Goal: Information Seeking & Learning: Find specific fact

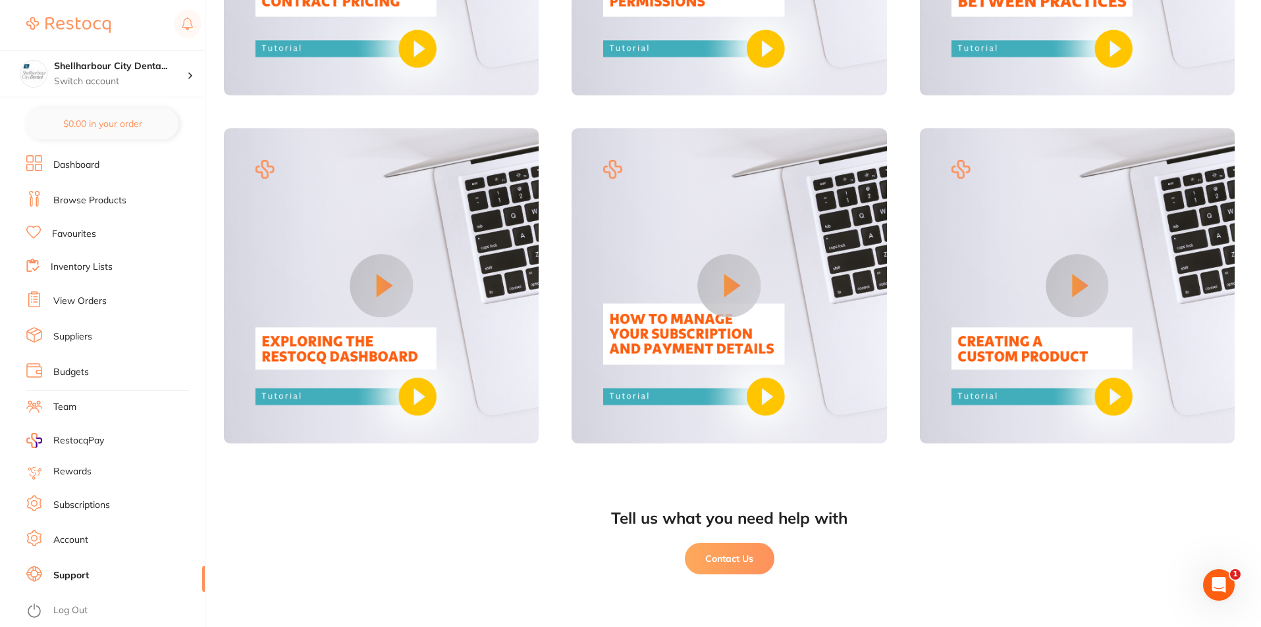
click at [116, 502] on li "Subscriptions" at bounding box center [115, 506] width 178 height 20
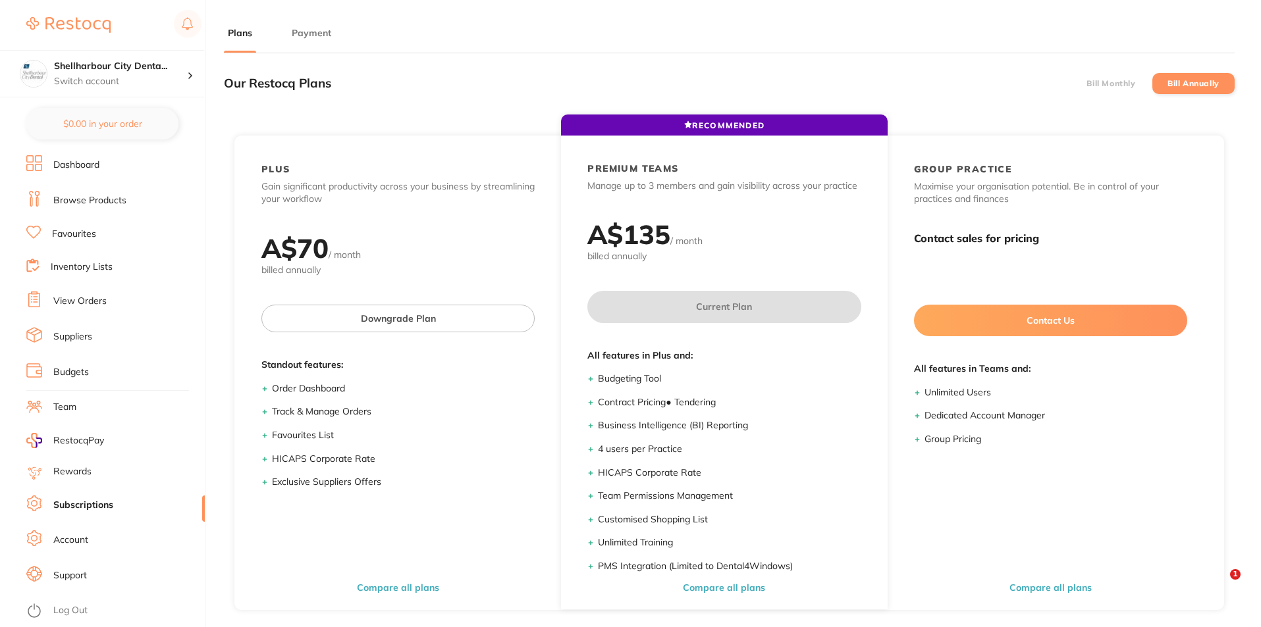
click at [324, 23] on main "Plans Payment Our Restocq Plans Bill Monthly Bill Annually RECOMMENDED PLUS Gai…" at bounding box center [742, 402] width 1037 height 804
click at [319, 29] on button "Payment" at bounding box center [311, 33] width 47 height 13
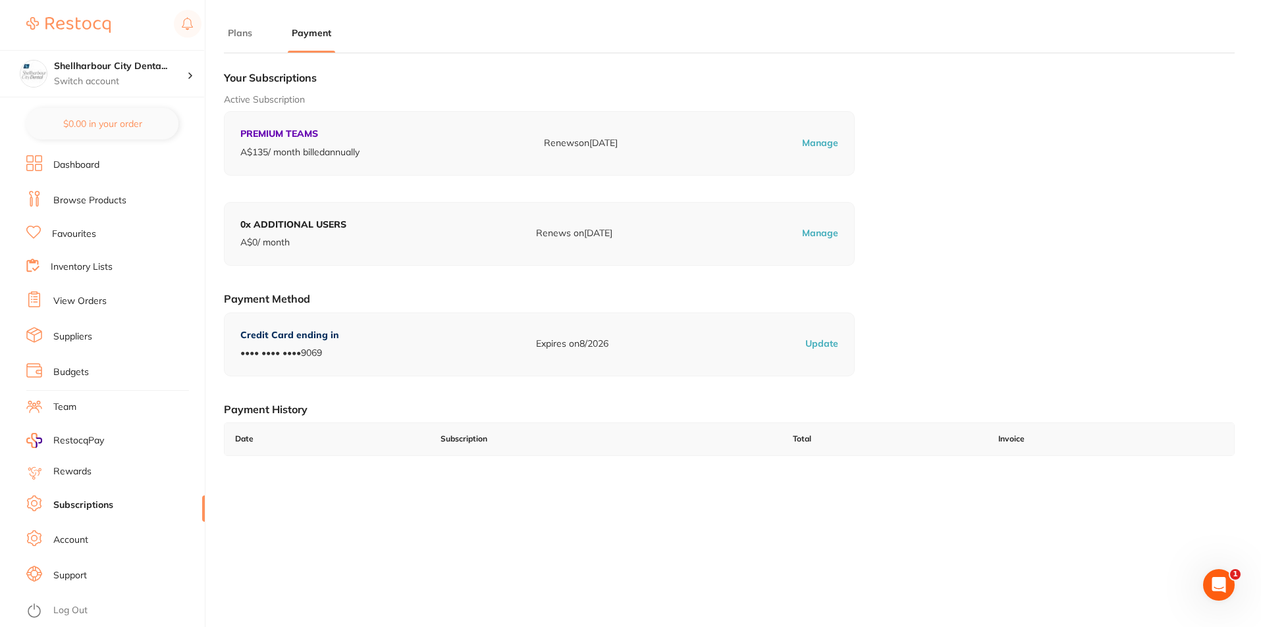
click at [811, 145] on p "Manage" at bounding box center [820, 143] width 36 height 13
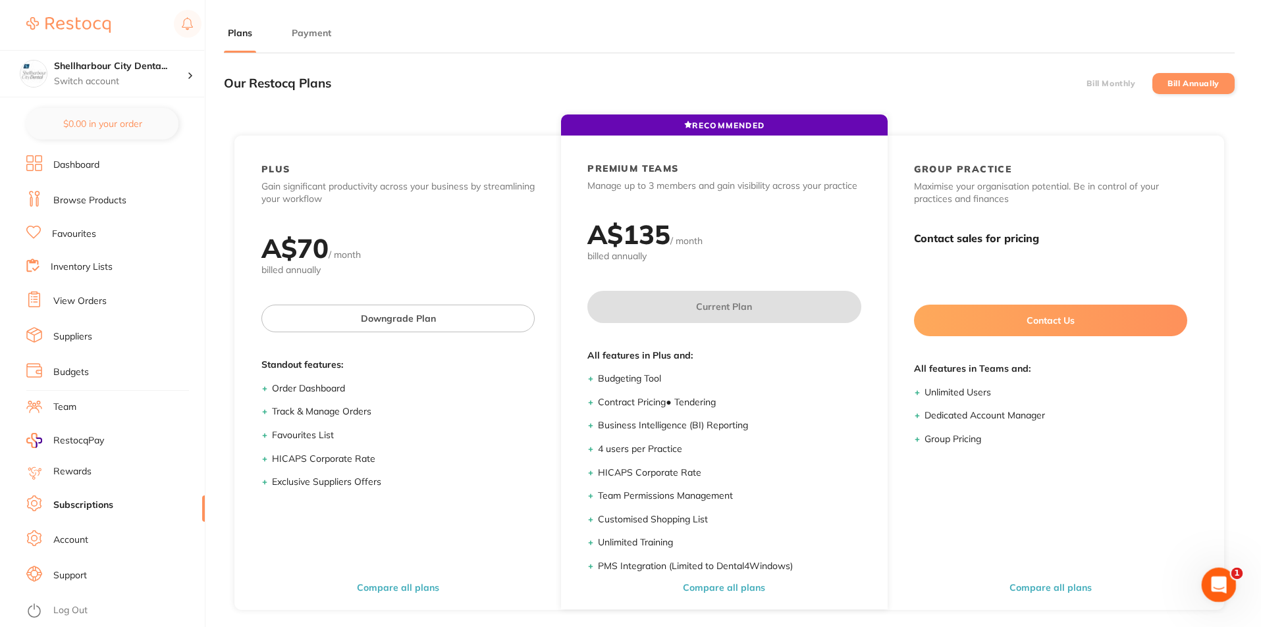
click at [1220, 591] on icon "Open Intercom Messenger" at bounding box center [1217, 584] width 22 height 22
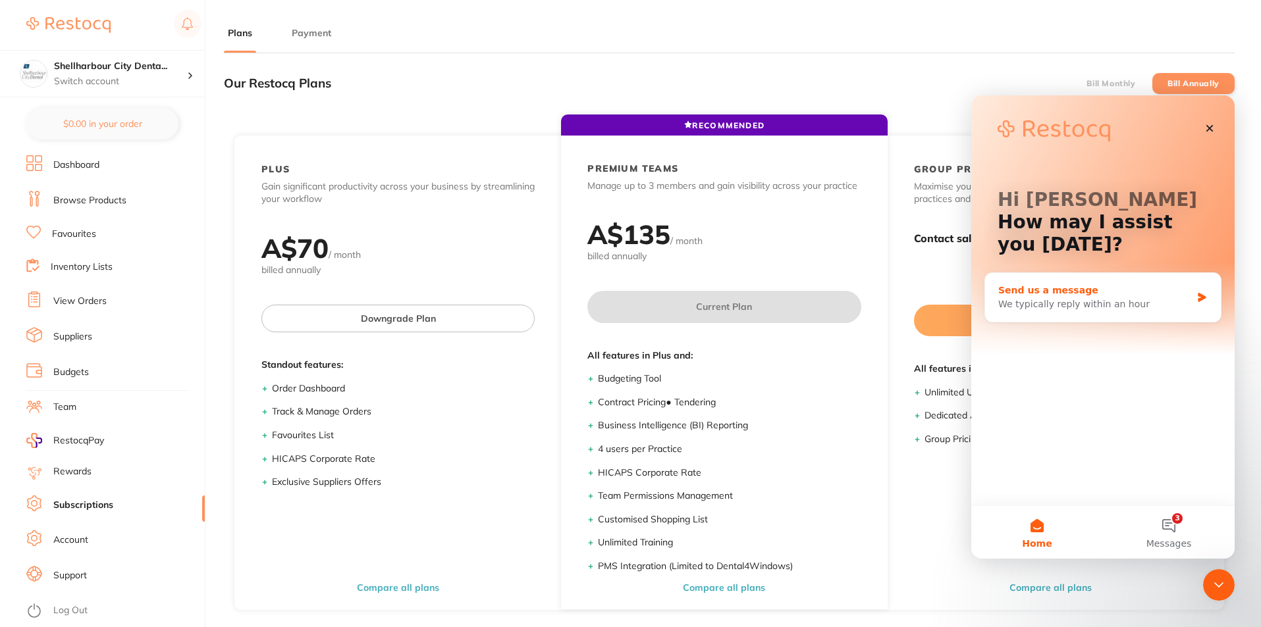
click at [1132, 294] on div "Send us a message" at bounding box center [1094, 291] width 193 height 14
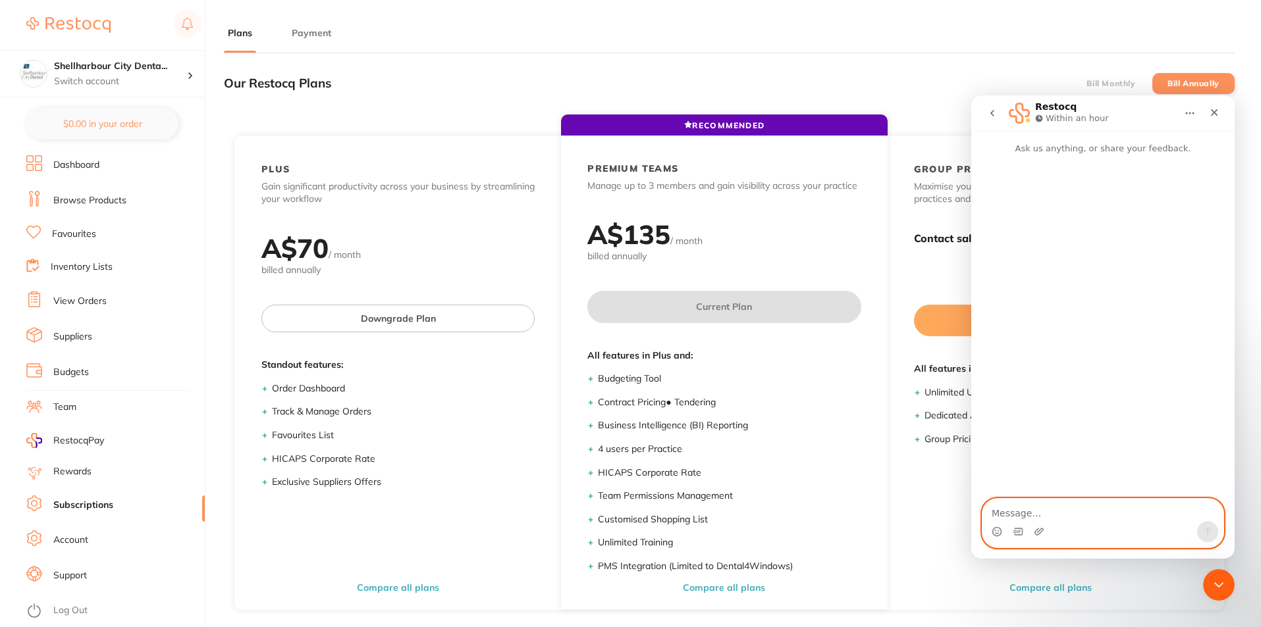
click at [1066, 513] on textarea "Message…" at bounding box center [1102, 510] width 241 height 22
paste textarea "Good morning Restocq team, We hope this message finds you well. We would like t…"
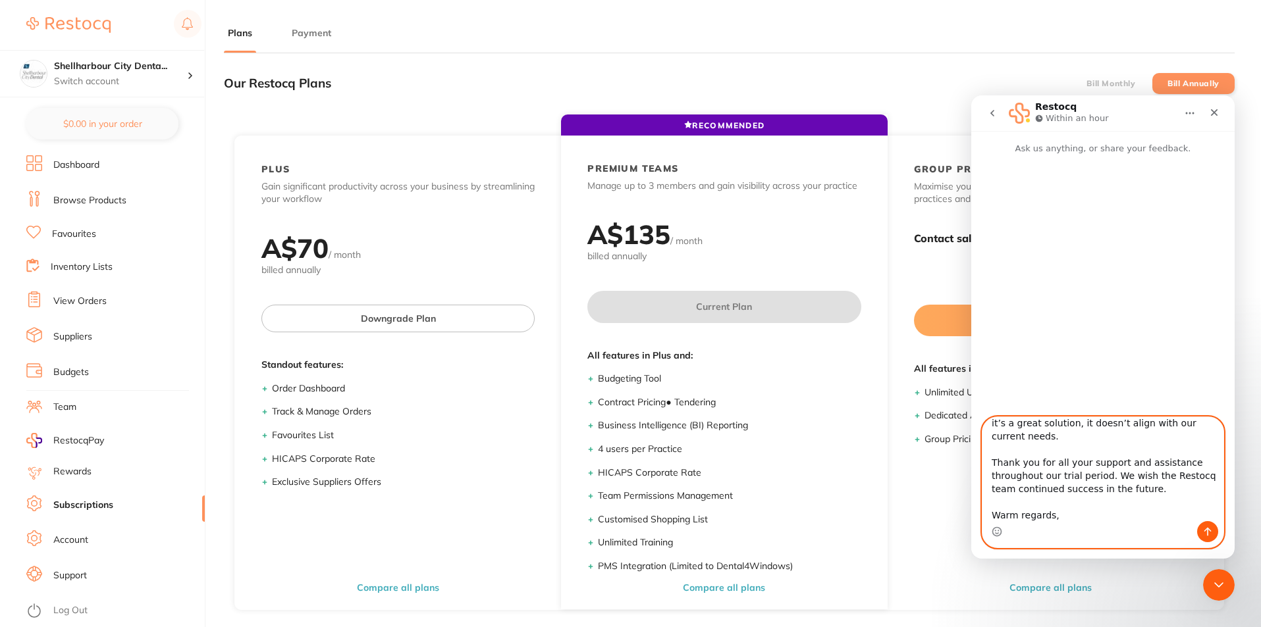
scroll to position [208, 0]
drag, startPoint x: 1053, startPoint y: 518, endPoint x: 981, endPoint y: 519, distance: 72.4
click at [981, 519] on div "Good morning Restocq team, We hope this message finds you well. We would like t…" at bounding box center [1102, 483] width 263 height 132
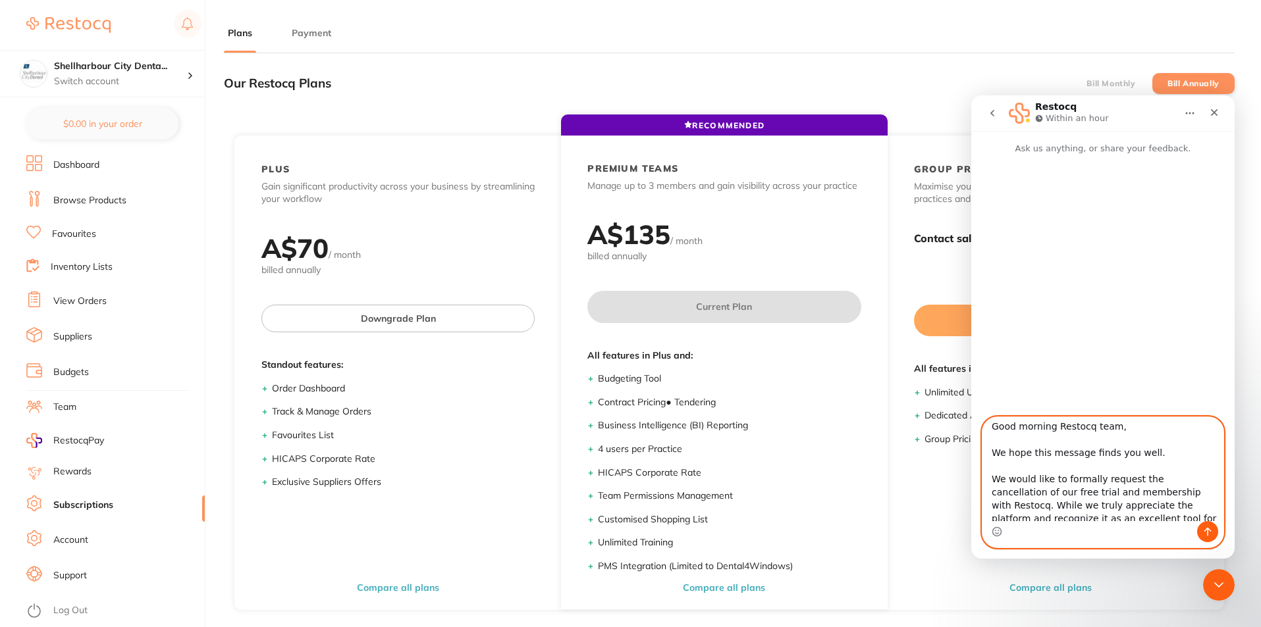
scroll to position [0, 0]
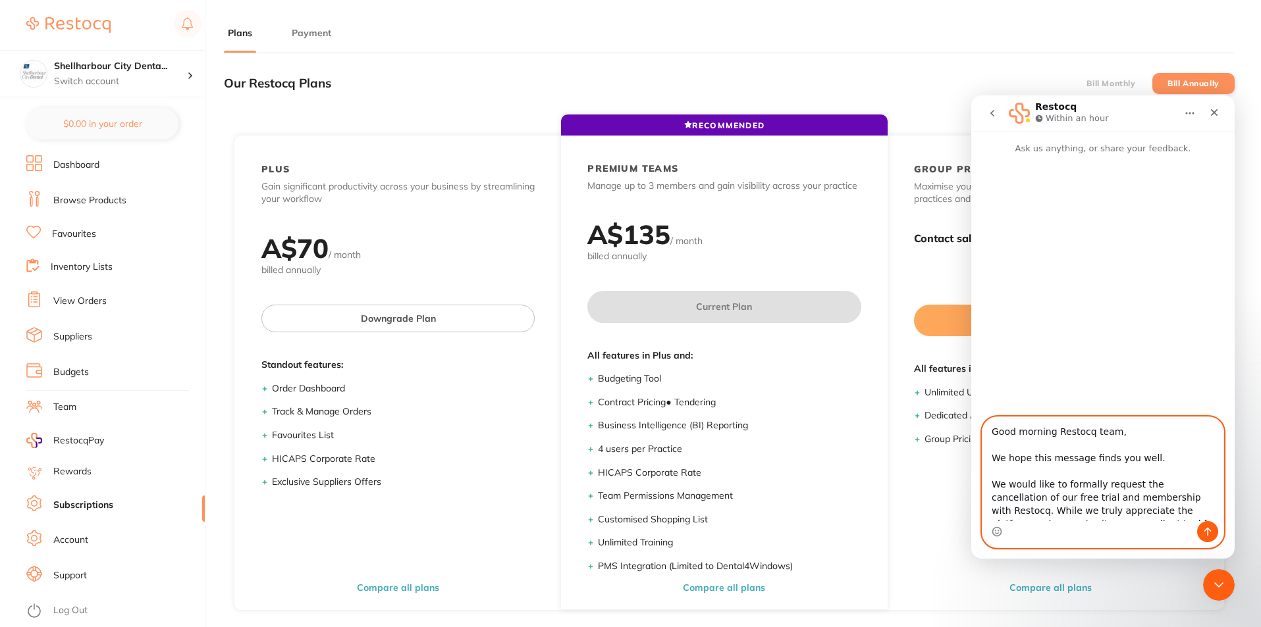
type textarea "Good morning Restocq team, We hope this message finds you well. We would like t…"
click at [1205, 530] on icon "Send a message…" at bounding box center [1207, 532] width 11 height 11
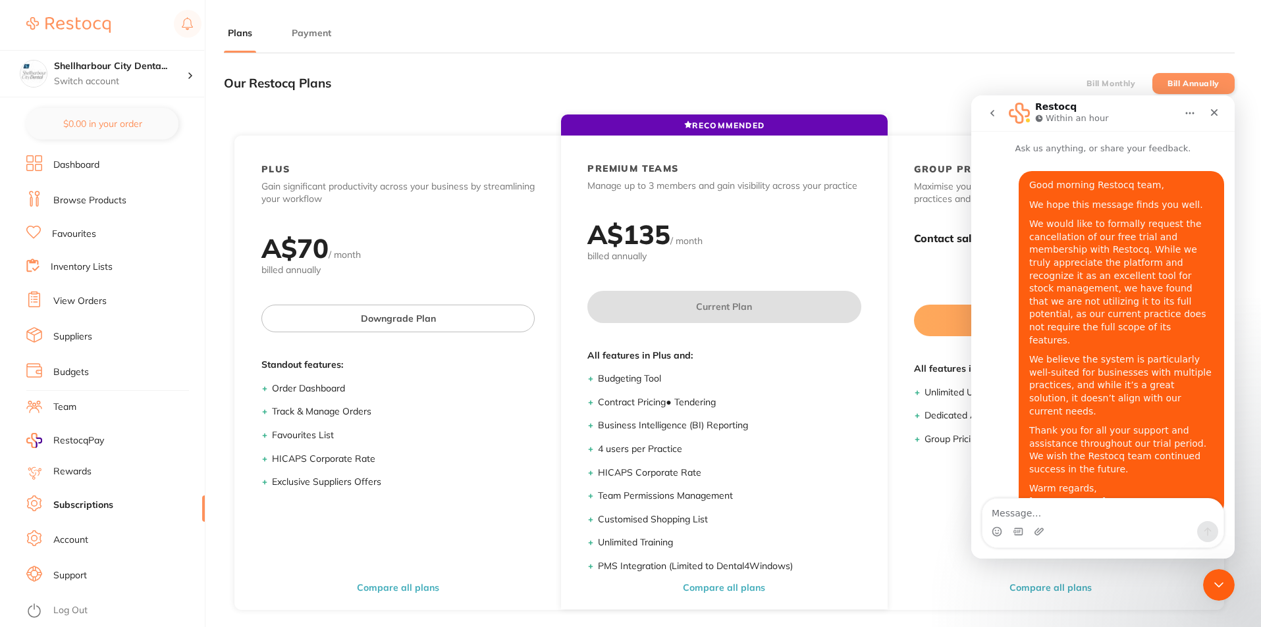
click at [97, 171] on link "Dashboard" at bounding box center [76, 165] width 46 height 13
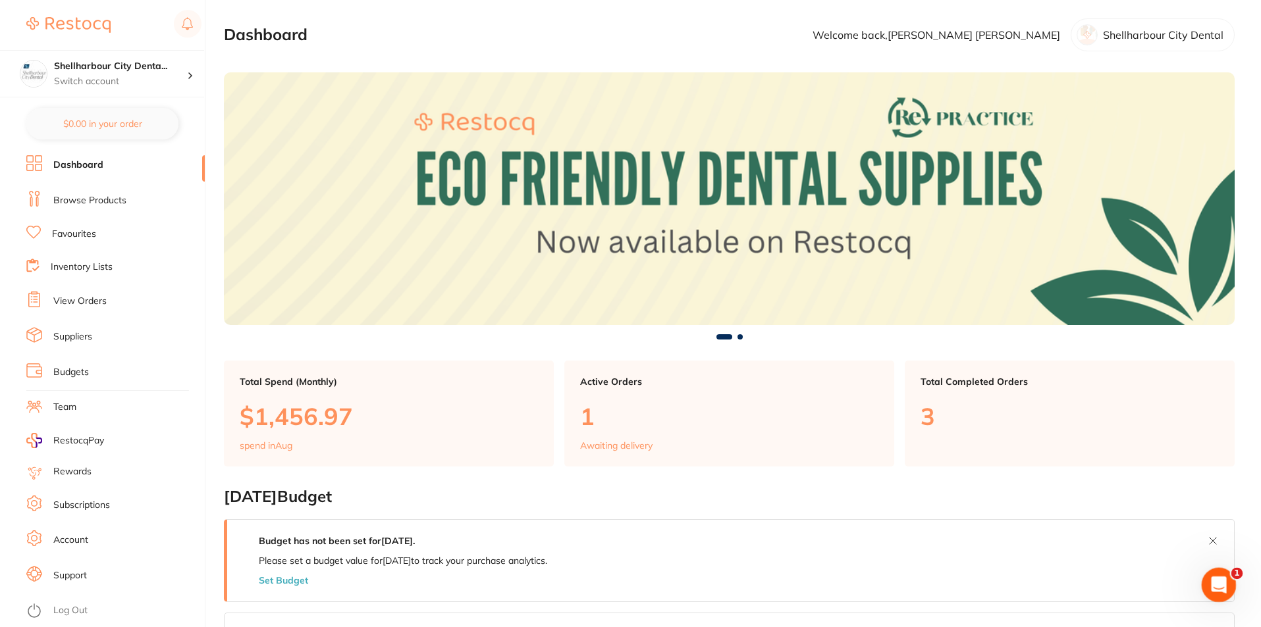
click at [1219, 579] on icon "Open Intercom Messenger" at bounding box center [1217, 584] width 22 height 22
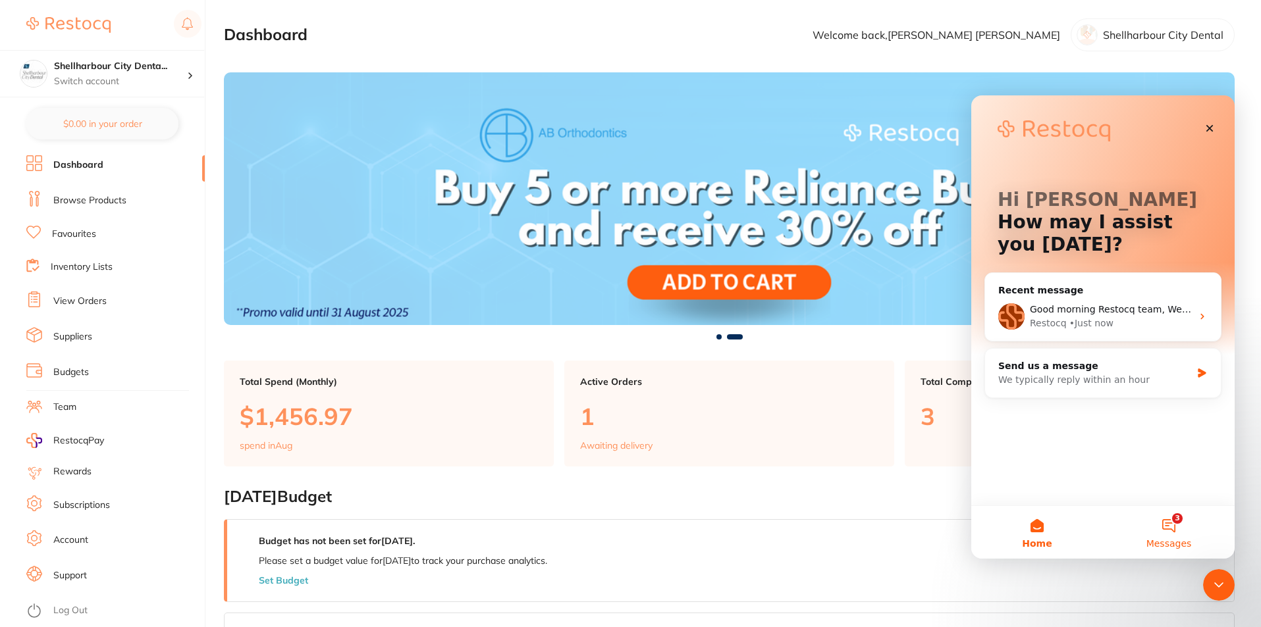
click at [1183, 532] on button "3 Messages" at bounding box center [1169, 532] width 132 height 53
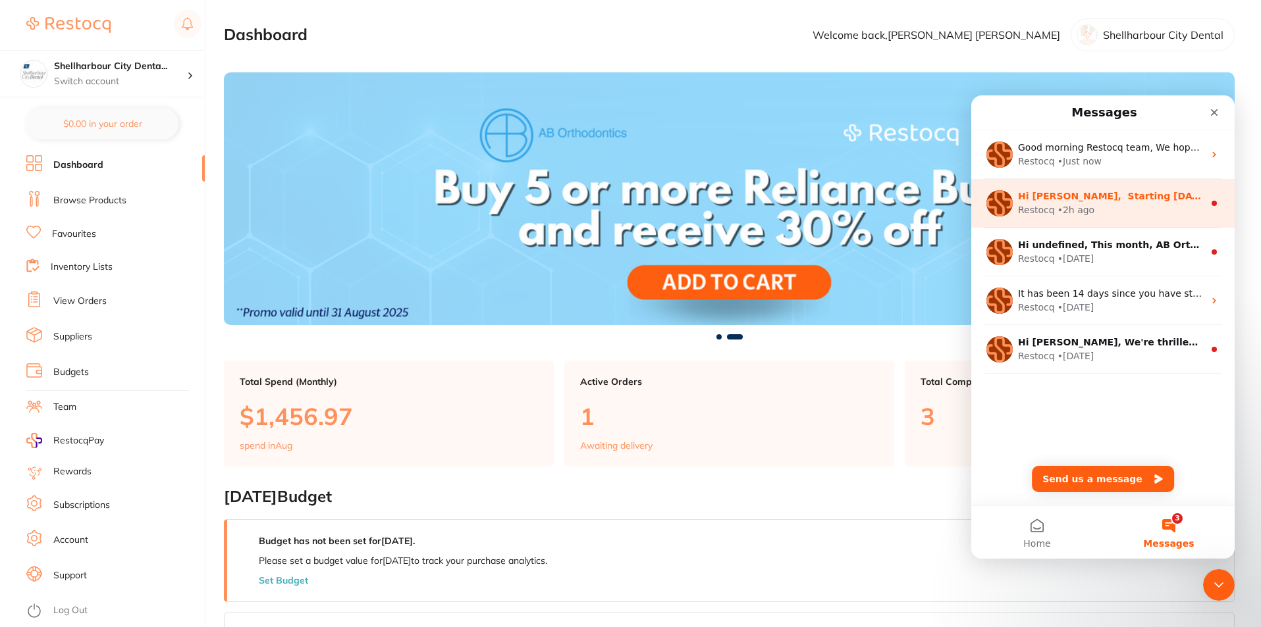
click at [1133, 207] on div "Restocq • 2h ago" at bounding box center [1111, 210] width 186 height 14
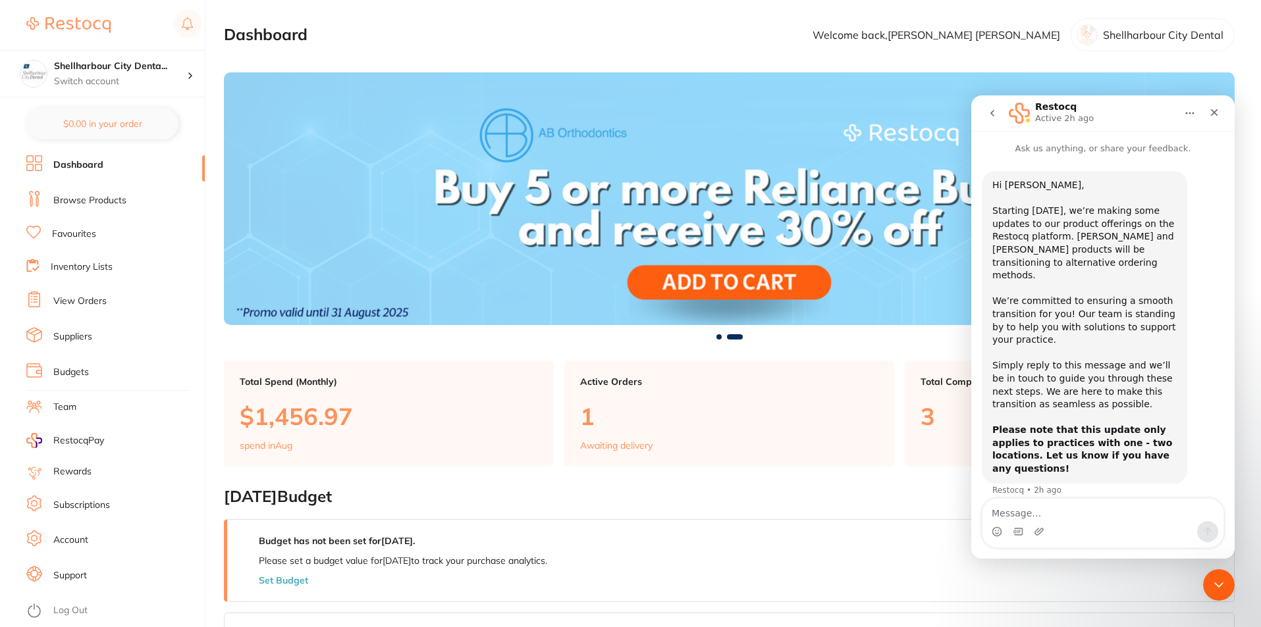
click at [989, 115] on icon "go back" at bounding box center [992, 113] width 11 height 11
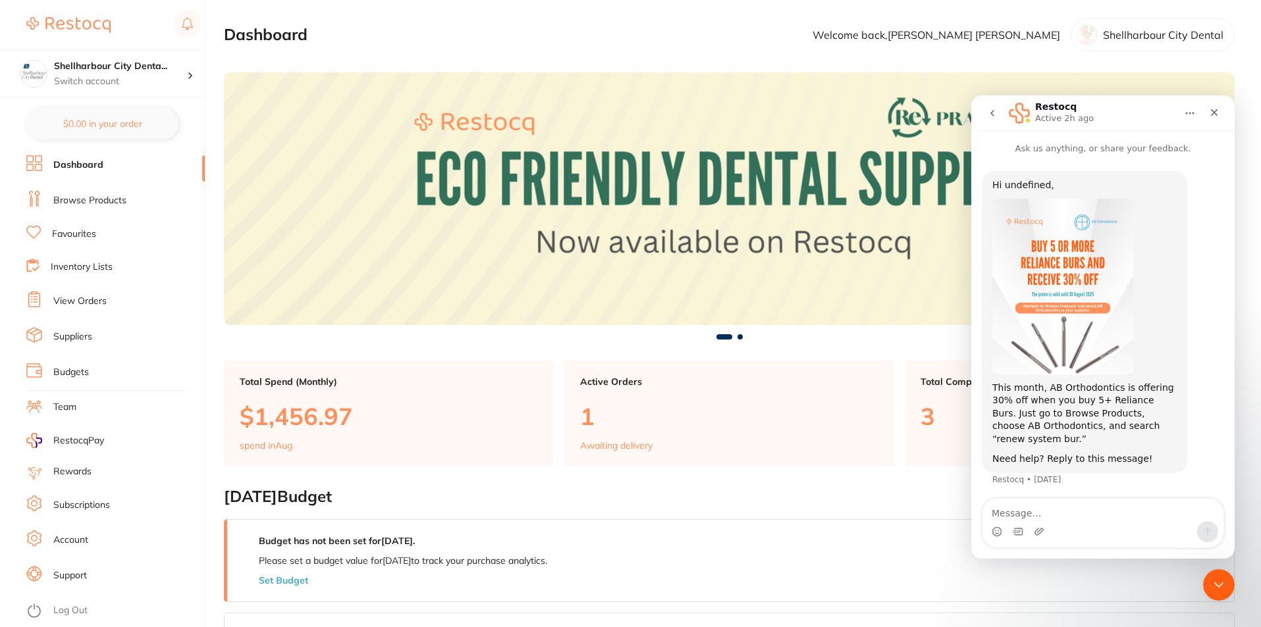
click at [999, 119] on button "go back" at bounding box center [992, 113] width 25 height 25
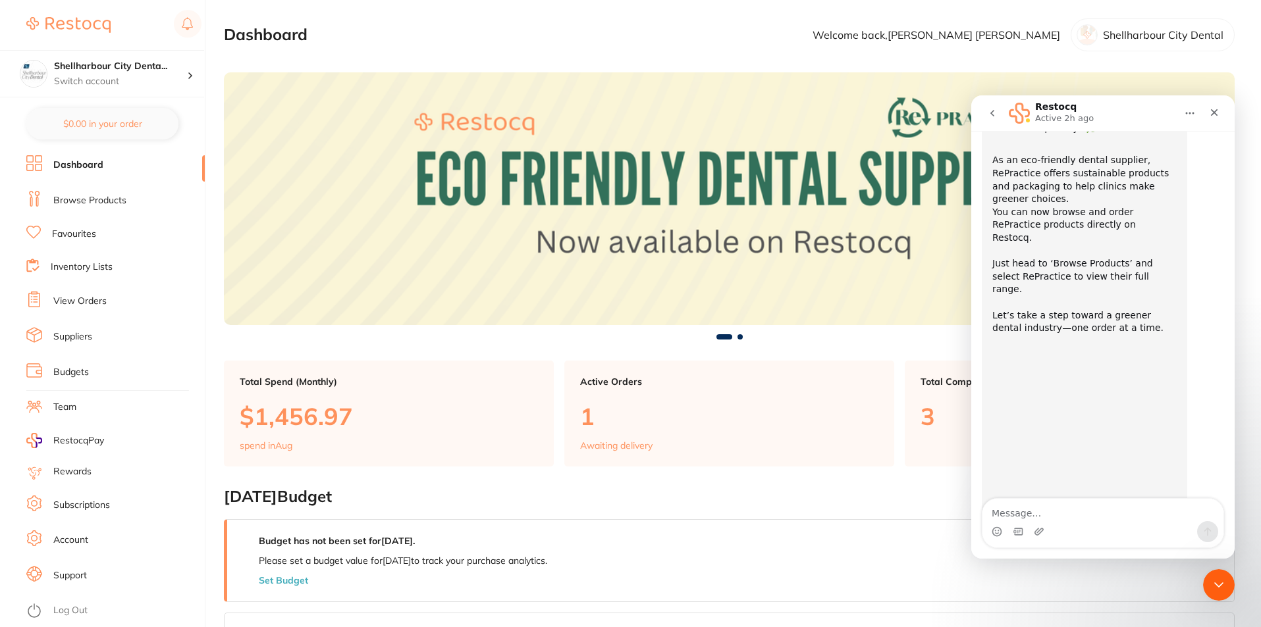
scroll to position [105, 0]
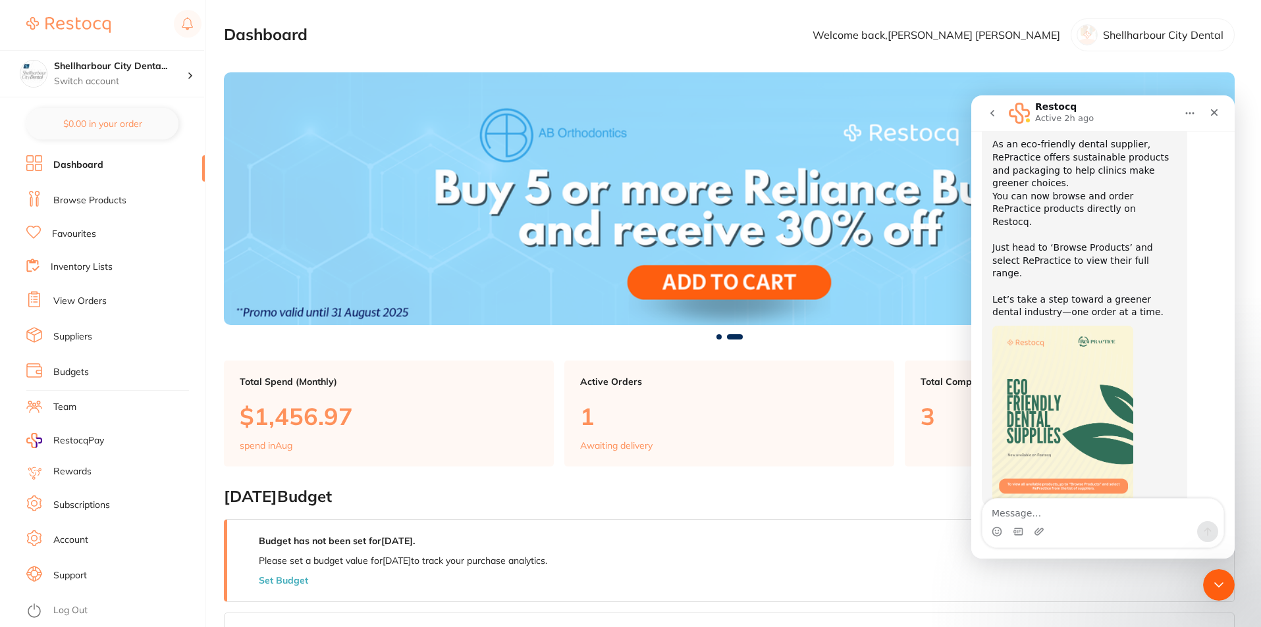
click at [987, 124] on button "go back" at bounding box center [992, 113] width 25 height 25
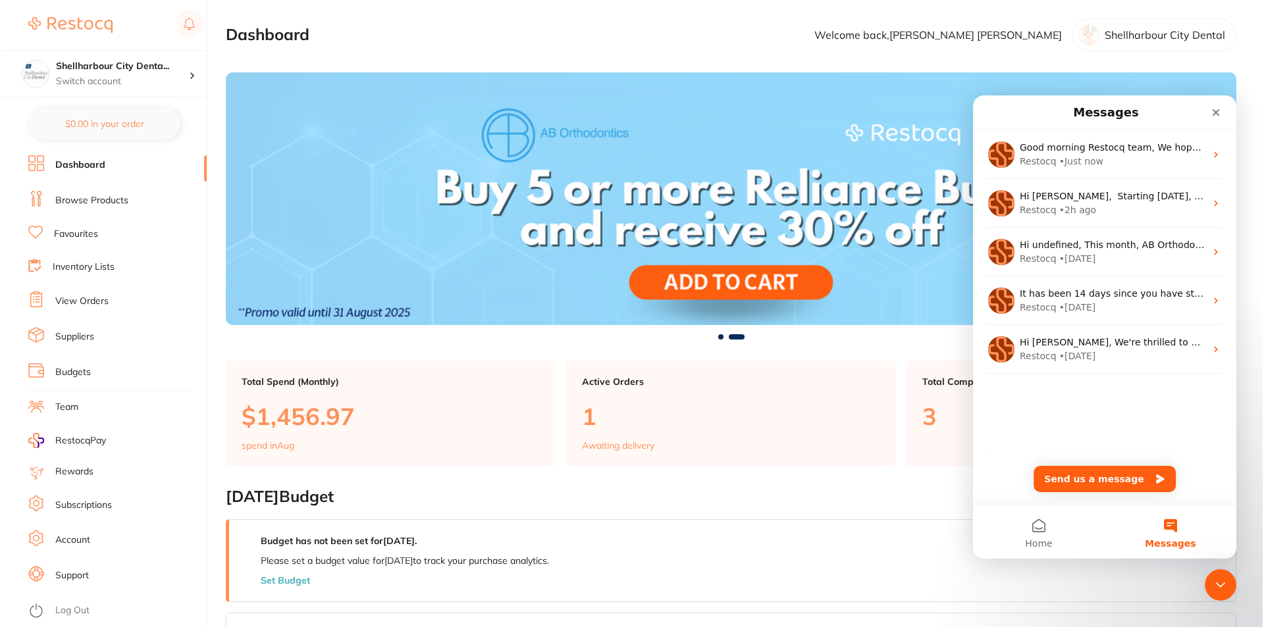
scroll to position [0, 0]
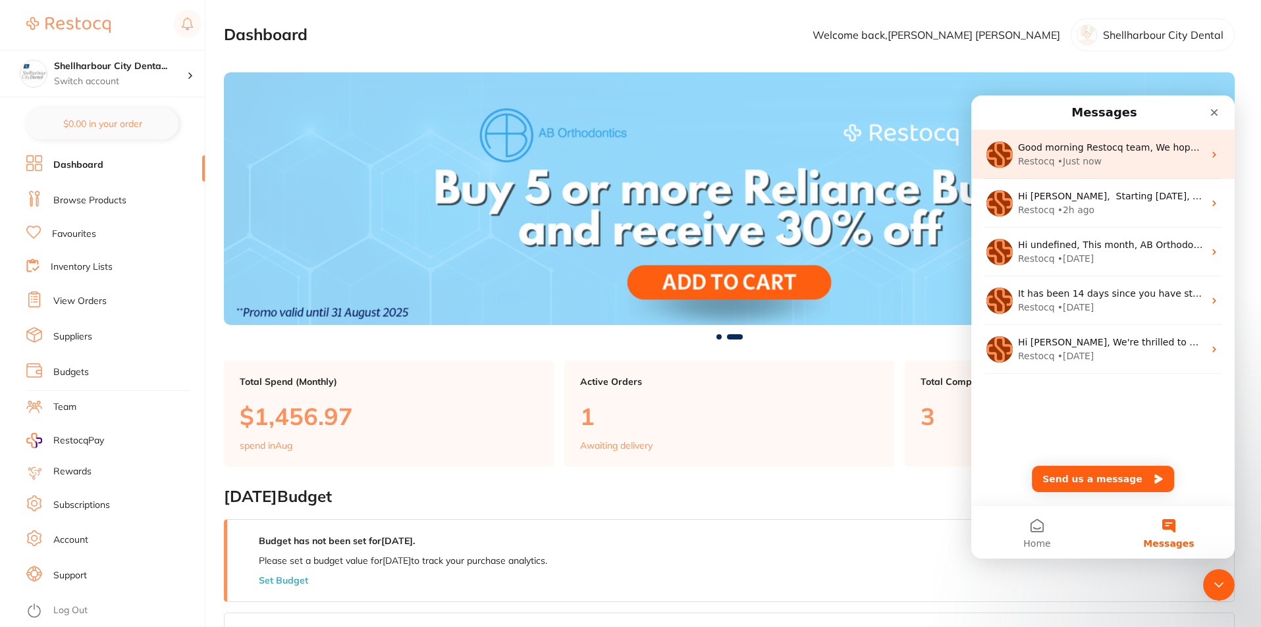
click at [1109, 157] on div "Restocq • Just now" at bounding box center [1111, 162] width 186 height 14
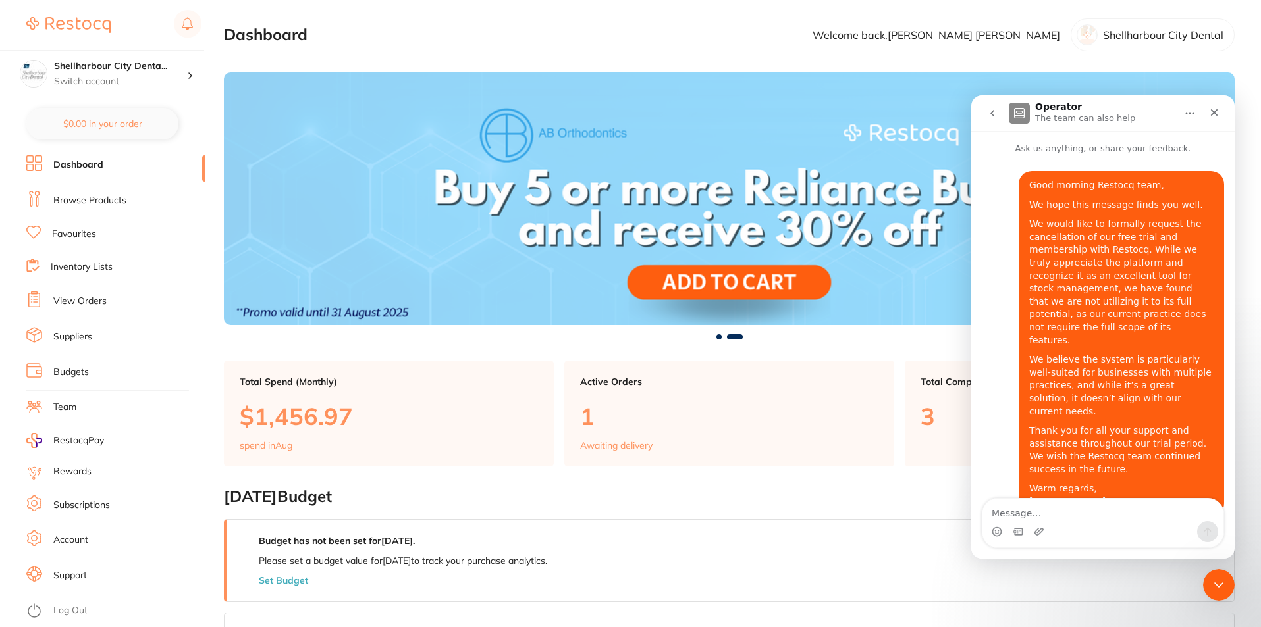
click at [99, 169] on link "Dashboard" at bounding box center [78, 165] width 50 height 13
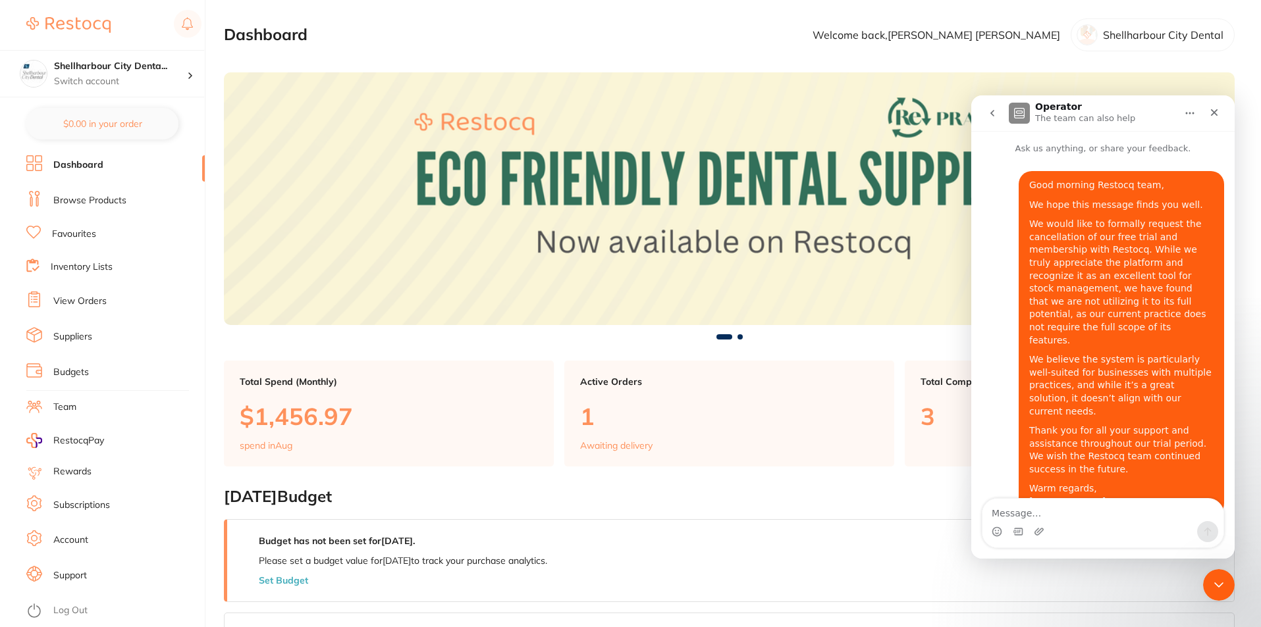
click at [93, 200] on link "Browse Products" at bounding box center [89, 200] width 73 height 13
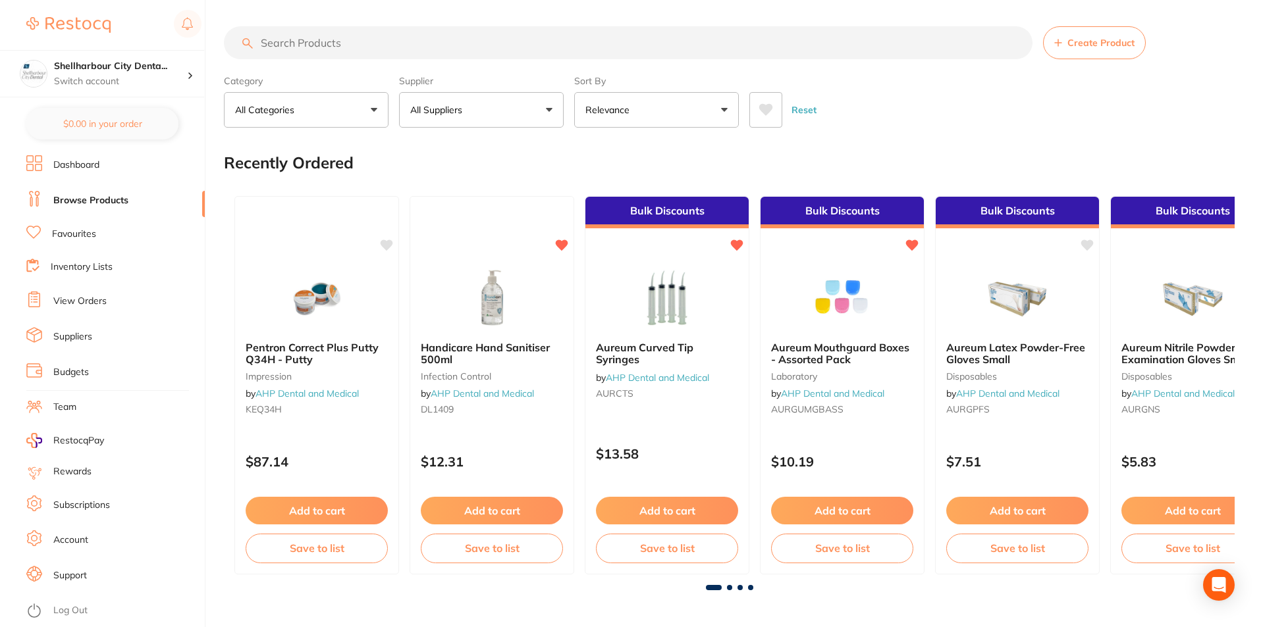
click at [329, 40] on input "search" at bounding box center [628, 42] width 808 height 33
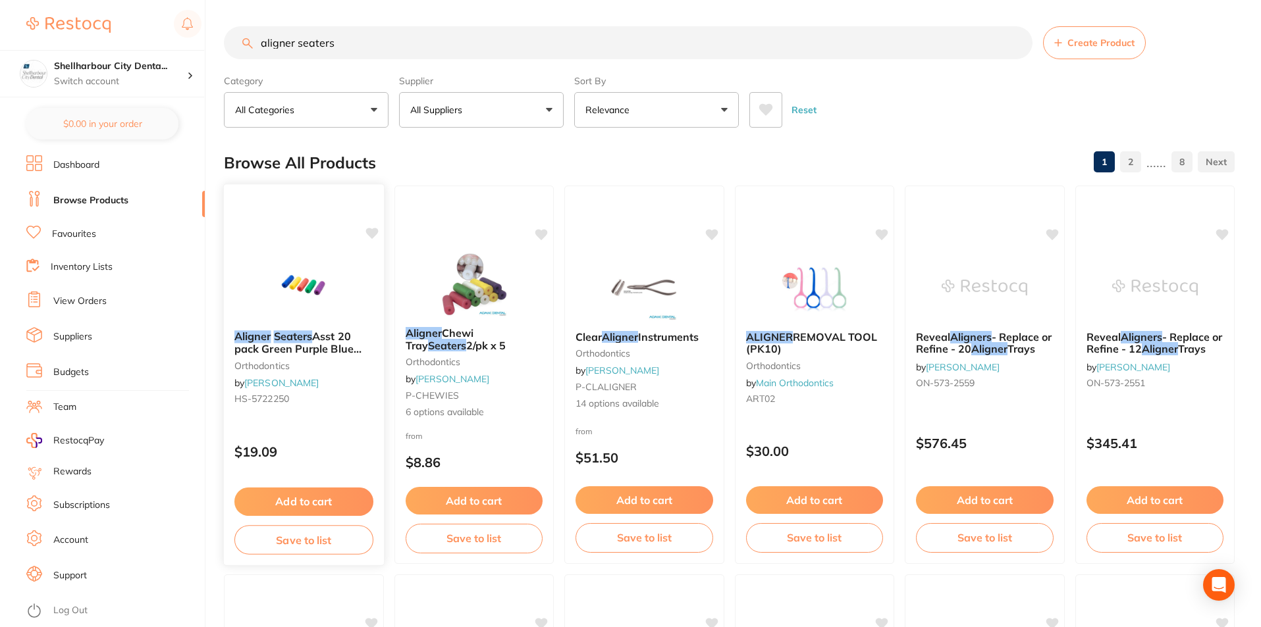
type input "aligner seaters"
click at [308, 336] on em "Seaters" at bounding box center [293, 336] width 39 height 13
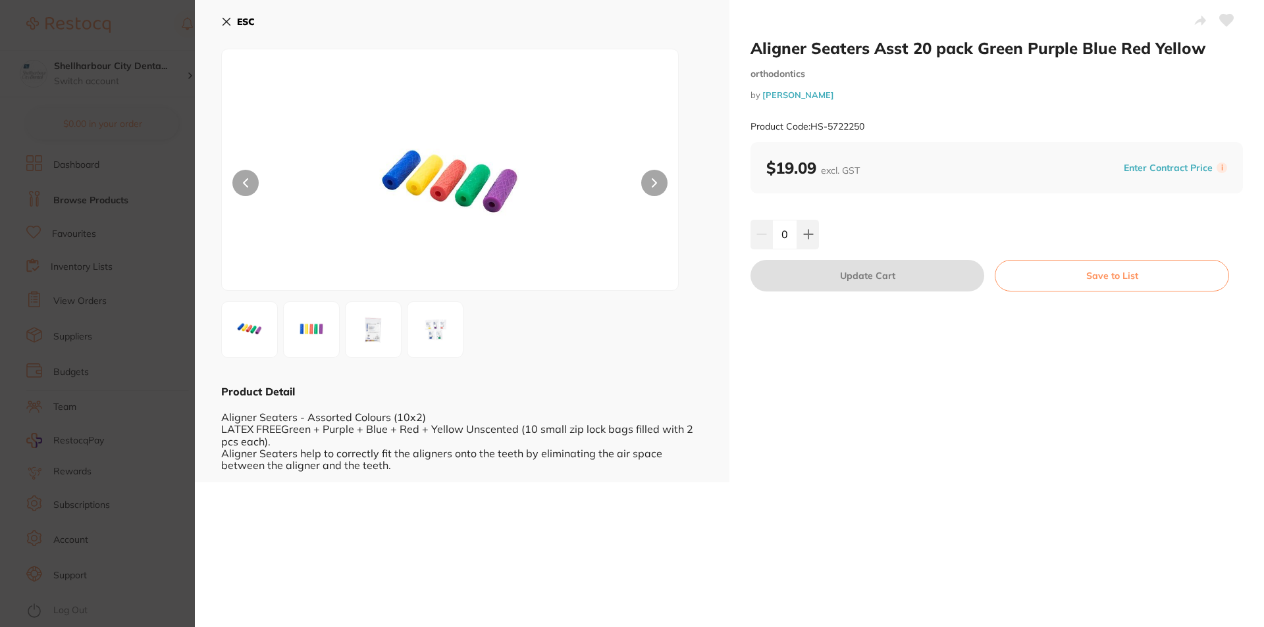
click at [650, 179] on button at bounding box center [654, 183] width 26 height 26
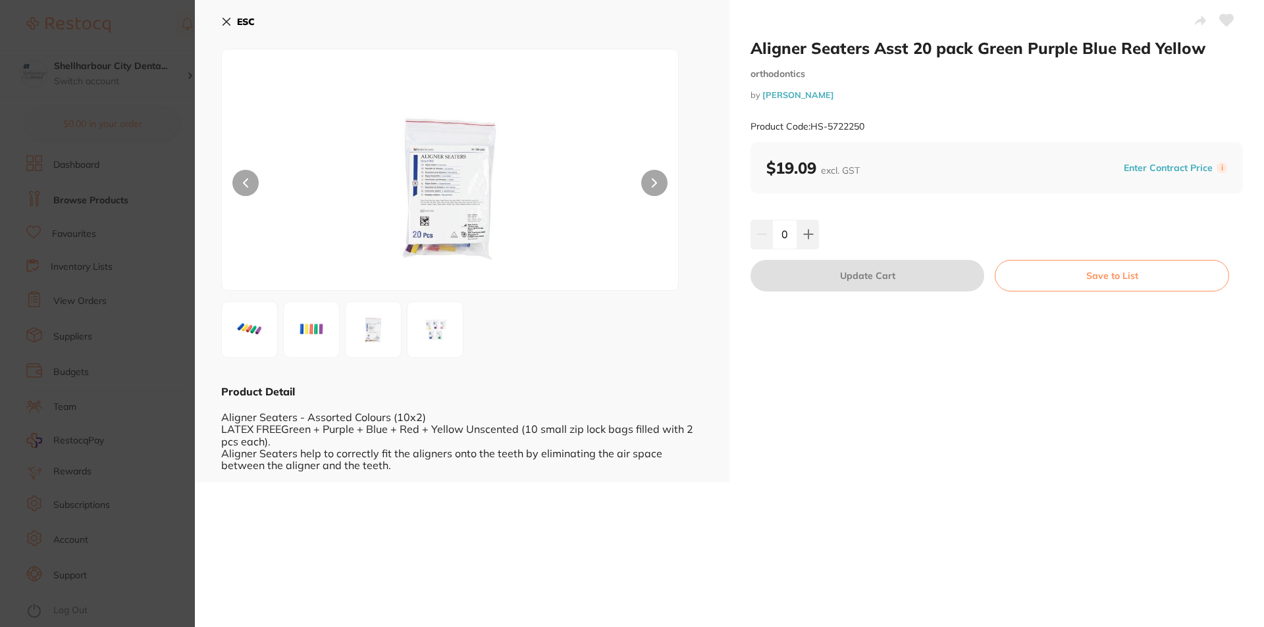
click at [650, 179] on button at bounding box center [654, 183] width 26 height 26
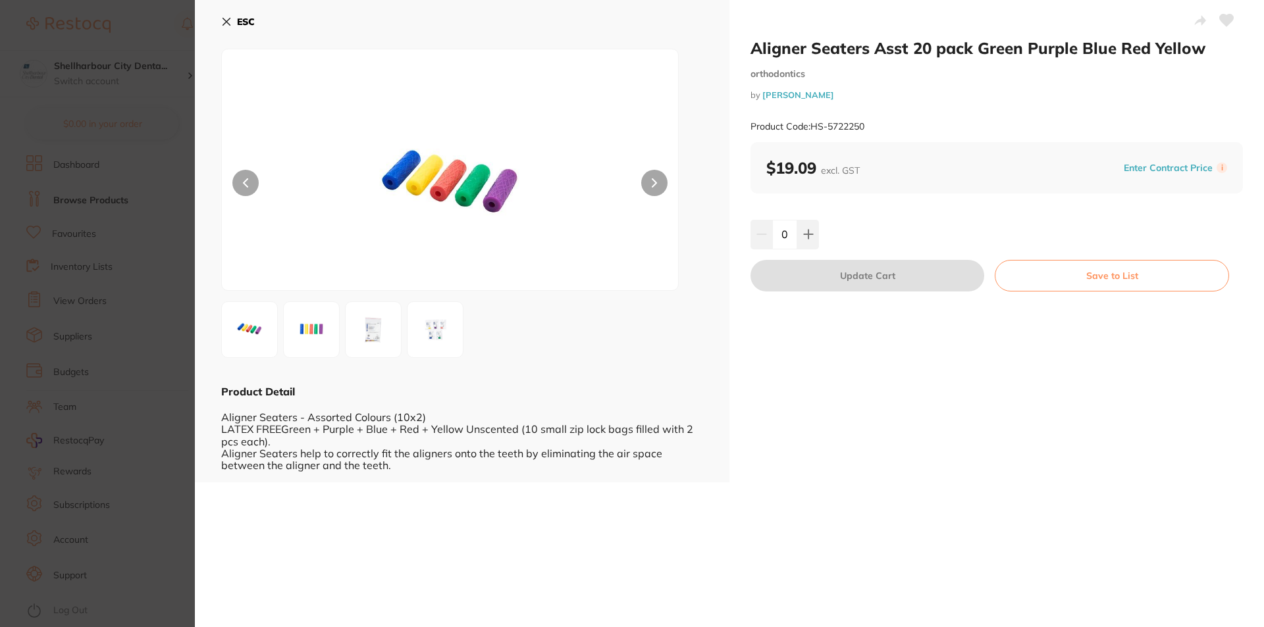
click at [650, 179] on button at bounding box center [654, 183] width 26 height 26
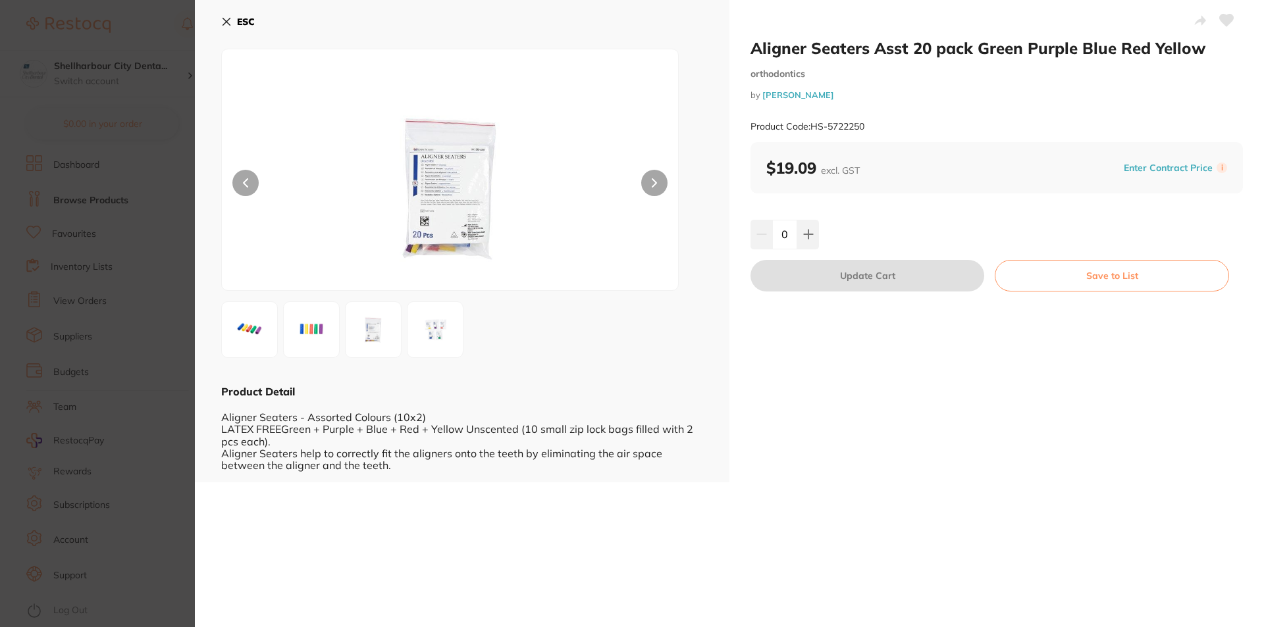
click at [650, 179] on button at bounding box center [654, 183] width 26 height 26
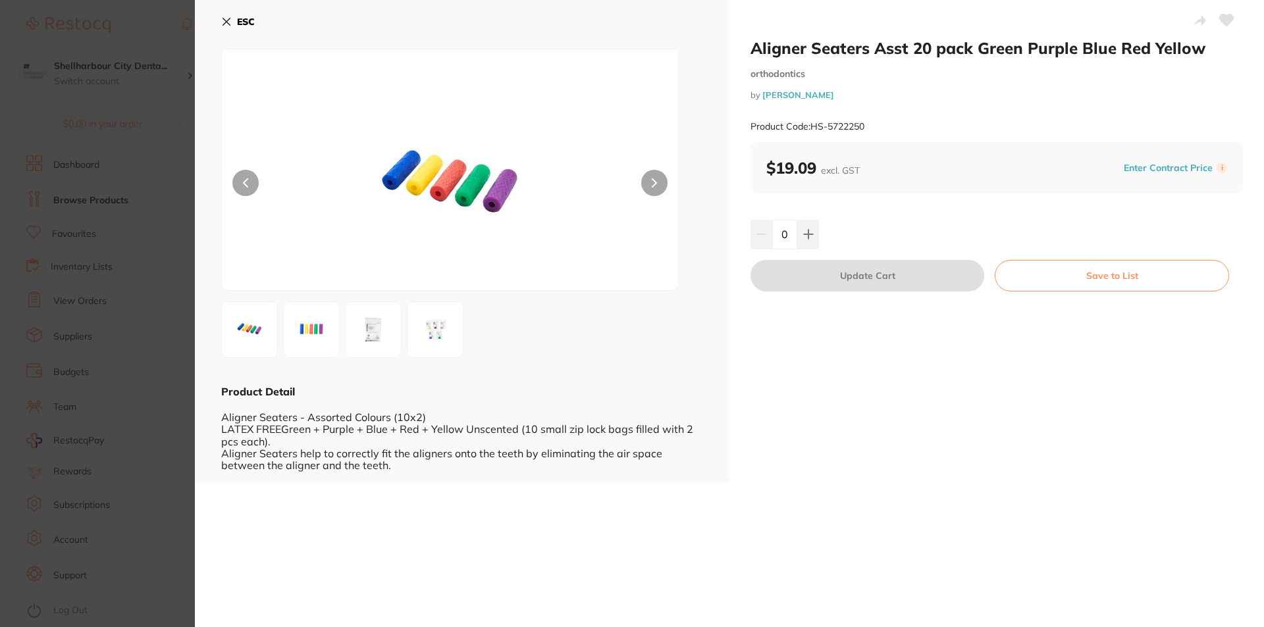
click at [224, 24] on icon at bounding box center [226, 21] width 7 height 7
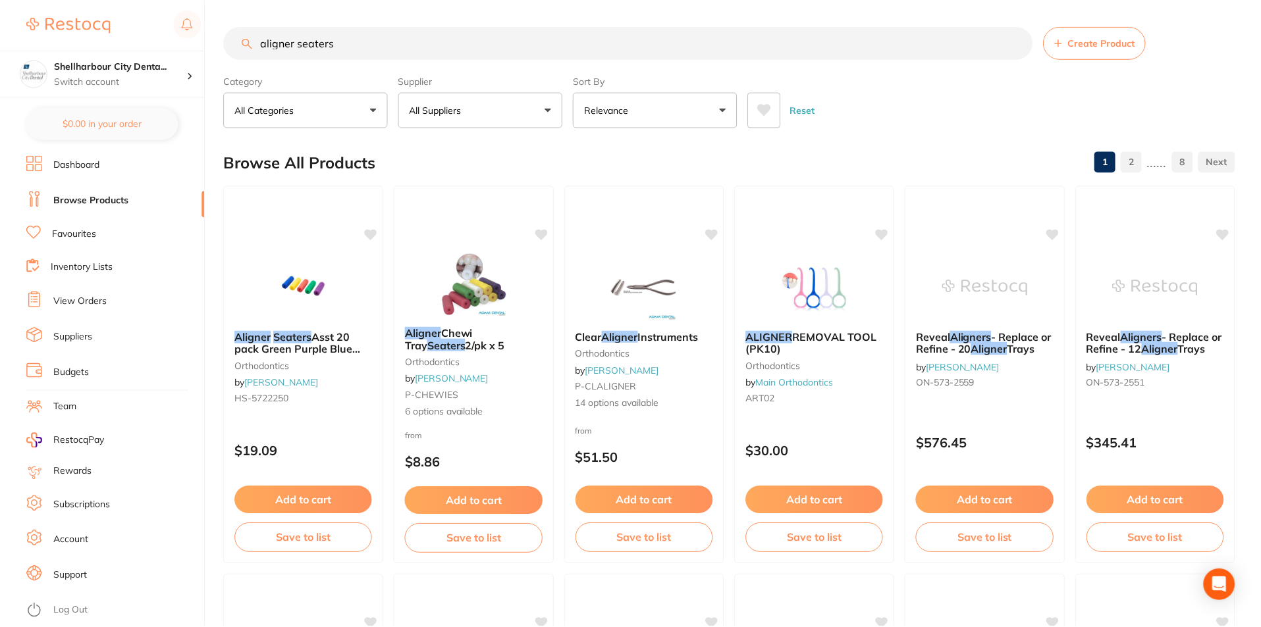
scroll to position [5, 0]
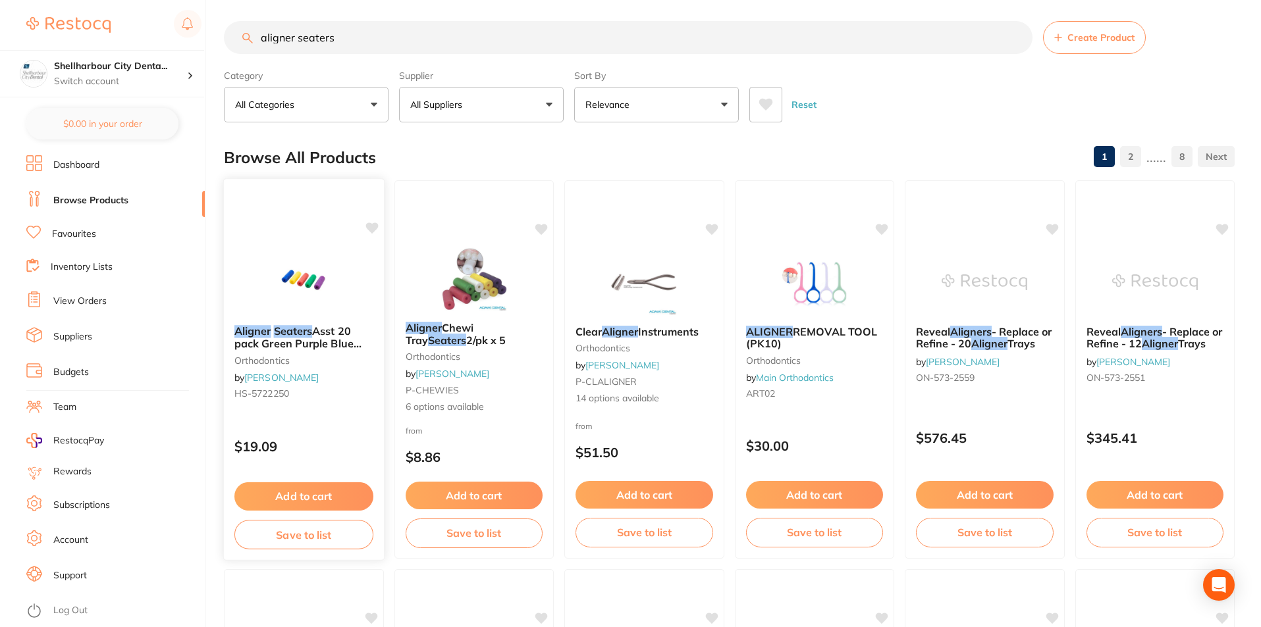
click at [321, 329] on span "Asst 20 pack Green Purple Blue Red Yellow" at bounding box center [297, 344] width 127 height 38
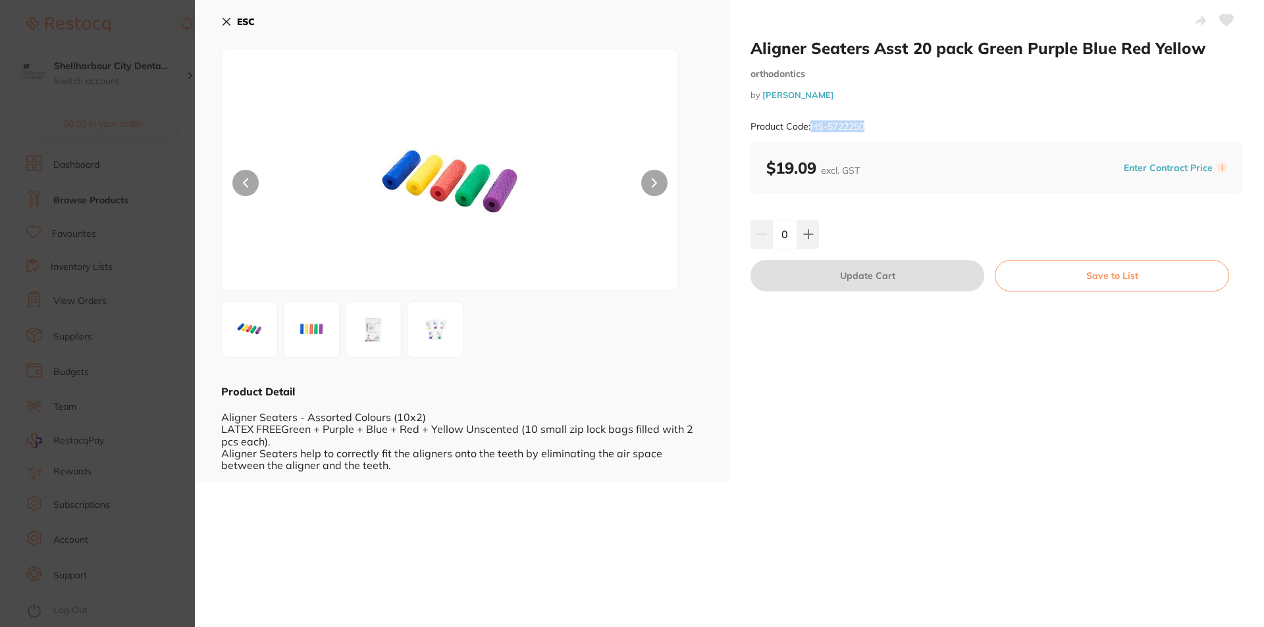
drag, startPoint x: 860, startPoint y: 126, endPoint x: 810, endPoint y: 128, distance: 49.4
click at [810, 128] on div "Product Code: HS-5722250" at bounding box center [996, 127] width 492 height 32
copy small "HS-5722250"
click at [224, 24] on icon at bounding box center [226, 21] width 7 height 7
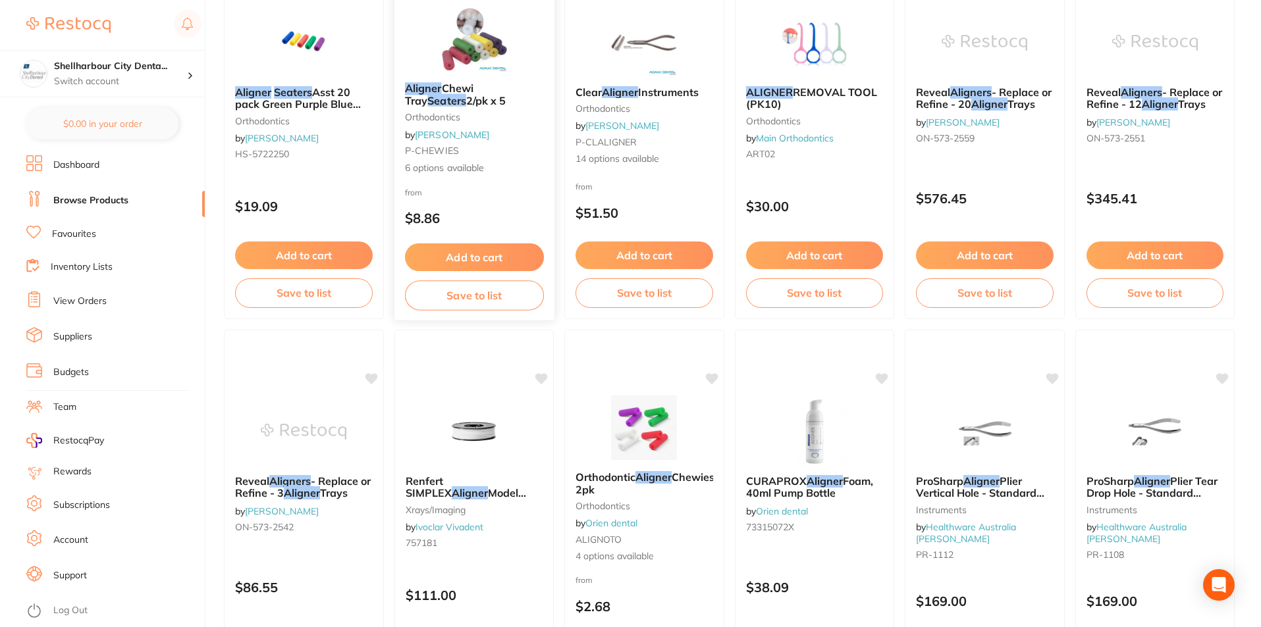
scroll to position [400, 0]
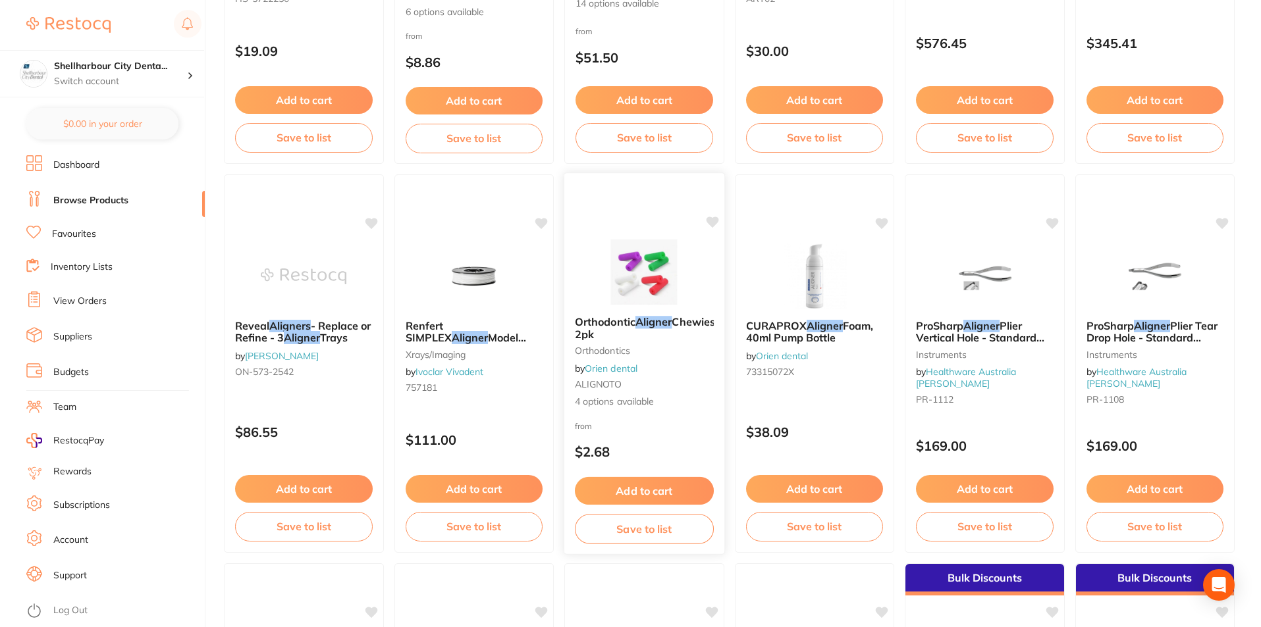
click at [603, 321] on span "Orthodontic" at bounding box center [605, 321] width 61 height 13
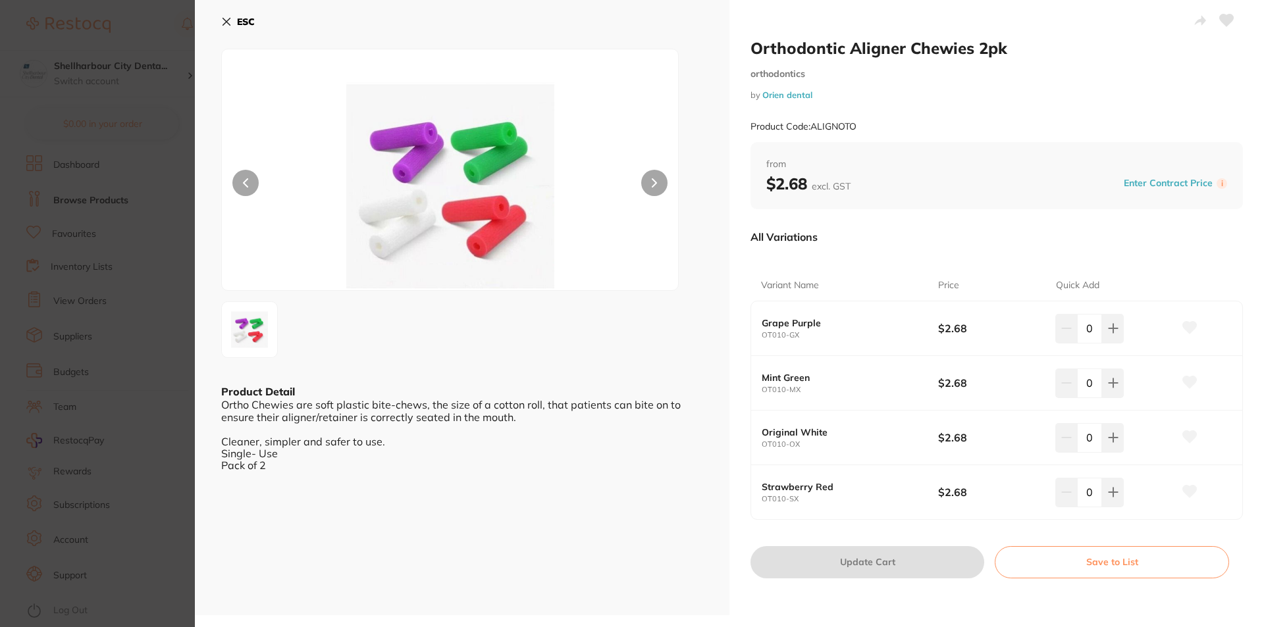
click at [223, 22] on icon at bounding box center [226, 21] width 11 height 11
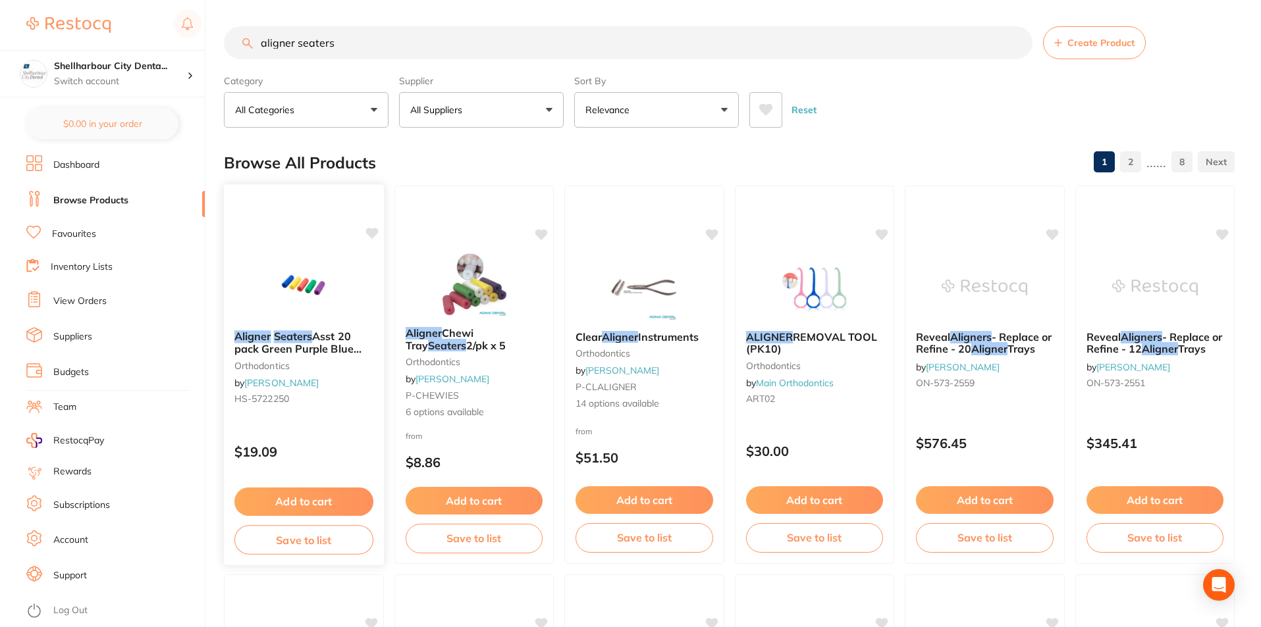
click at [313, 347] on span "Asst 20 pack Green Purple Blue Red Yellow" at bounding box center [297, 349] width 127 height 38
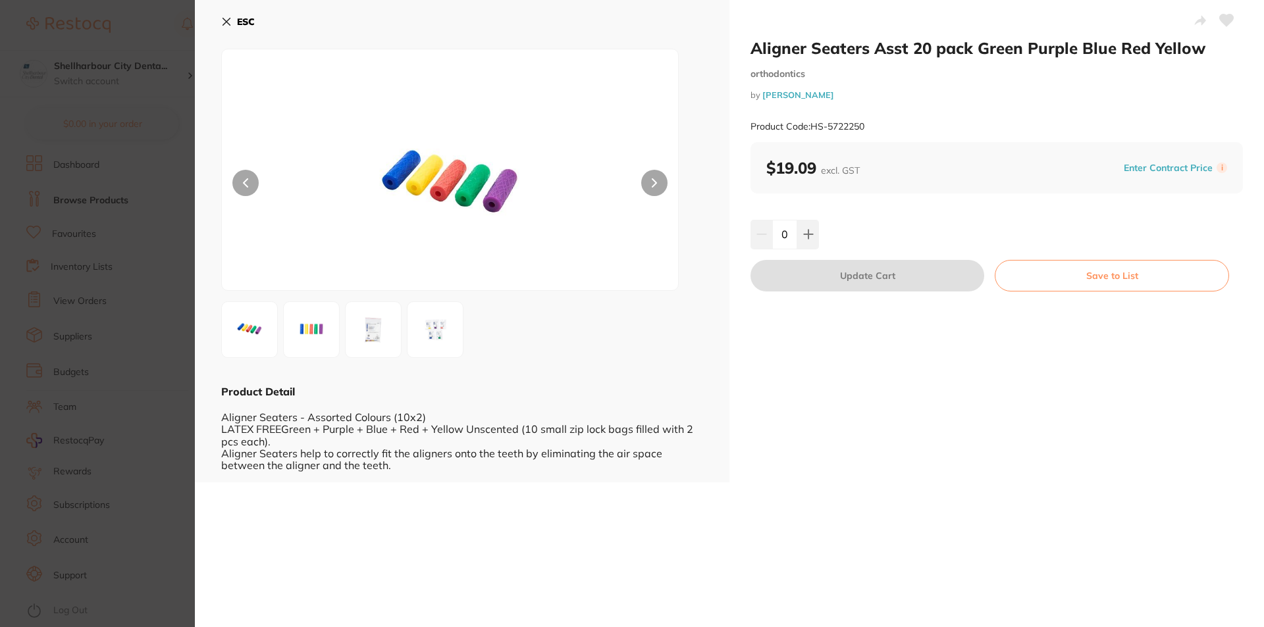
click at [221, 21] on icon at bounding box center [226, 21] width 11 height 11
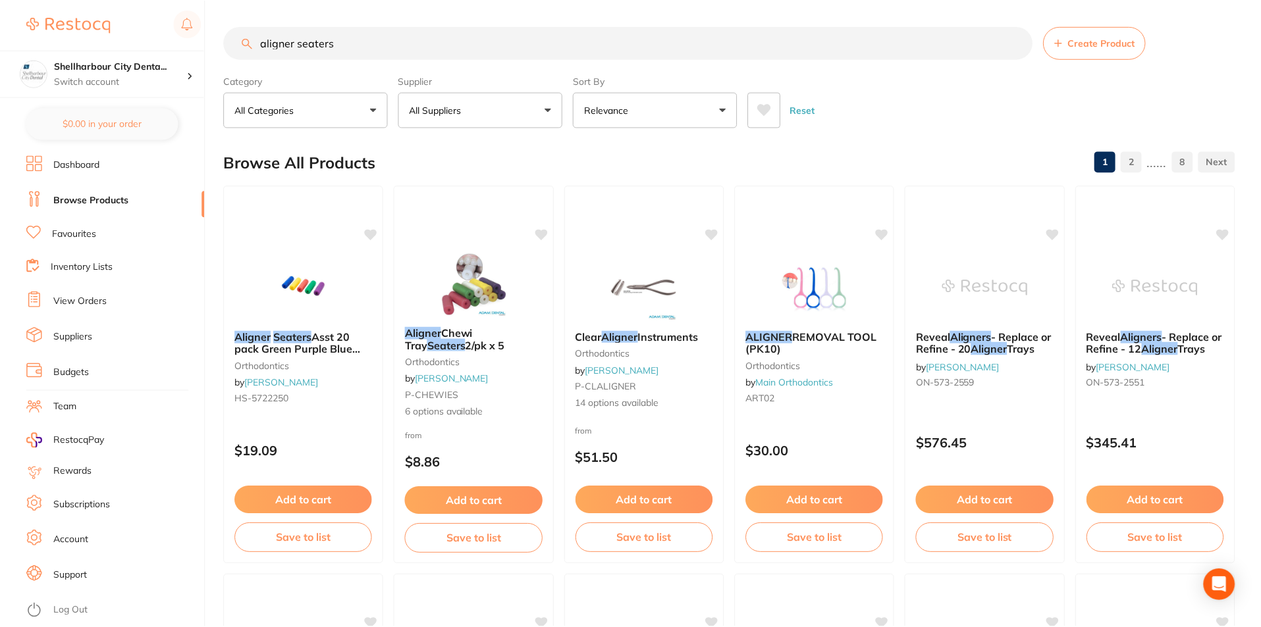
scroll to position [1, 0]
click at [1213, 583] on icon "Open Intercom Messenger" at bounding box center [1218, 585] width 15 height 17
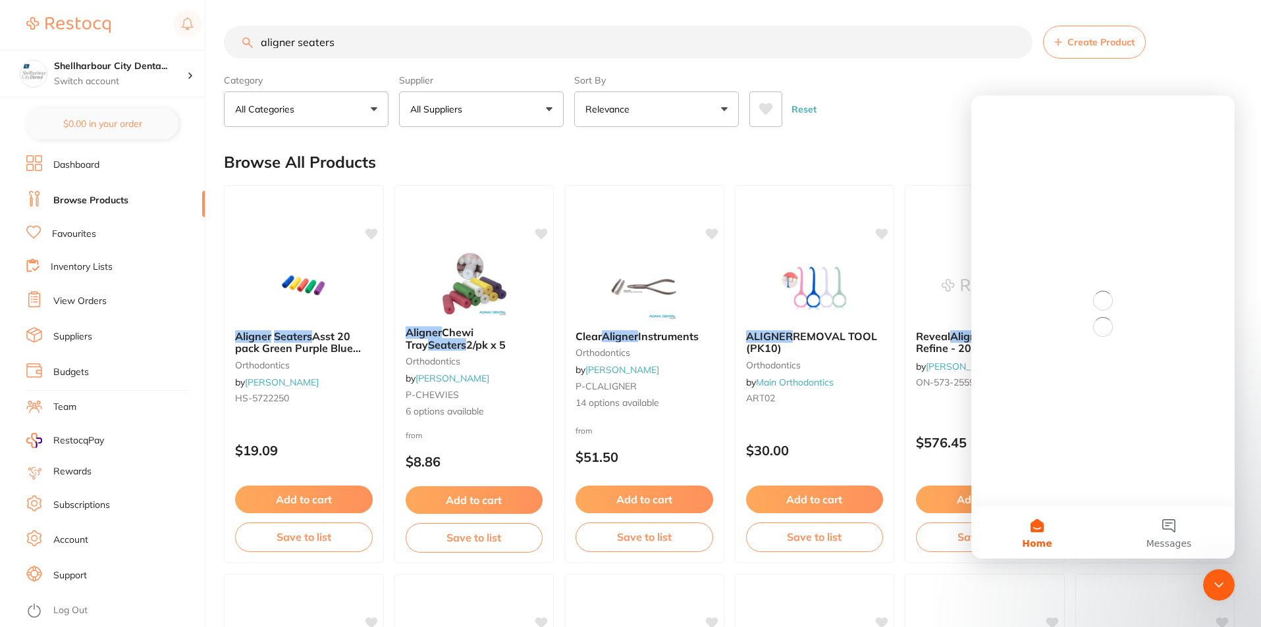
scroll to position [0, 0]
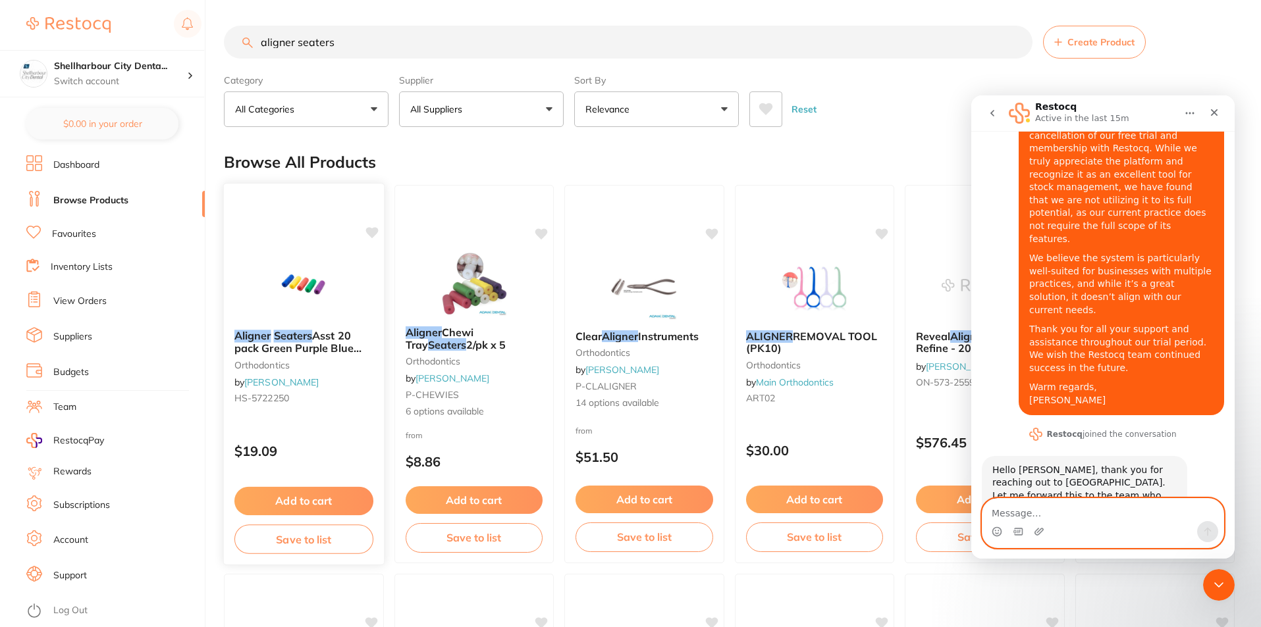
scroll to position [115, 0]
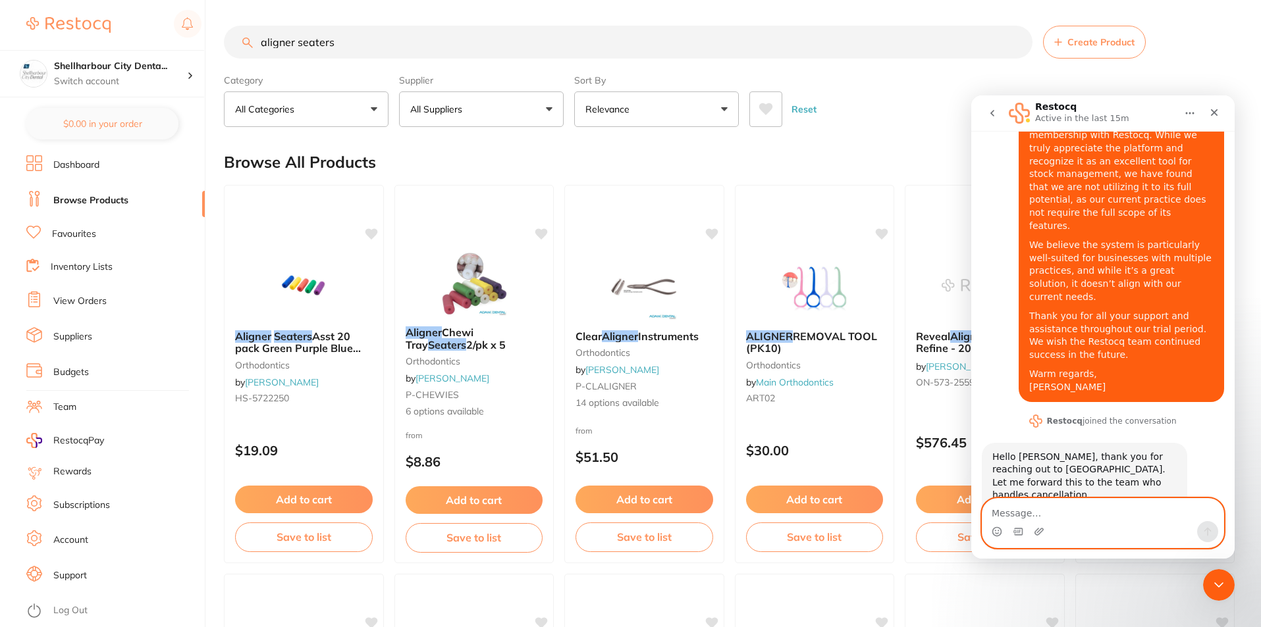
click at [1090, 517] on textarea "Message…" at bounding box center [1102, 510] width 241 height 22
type textarea "Thank you"
click at [1210, 535] on icon "Send a message…" at bounding box center [1207, 532] width 11 height 11
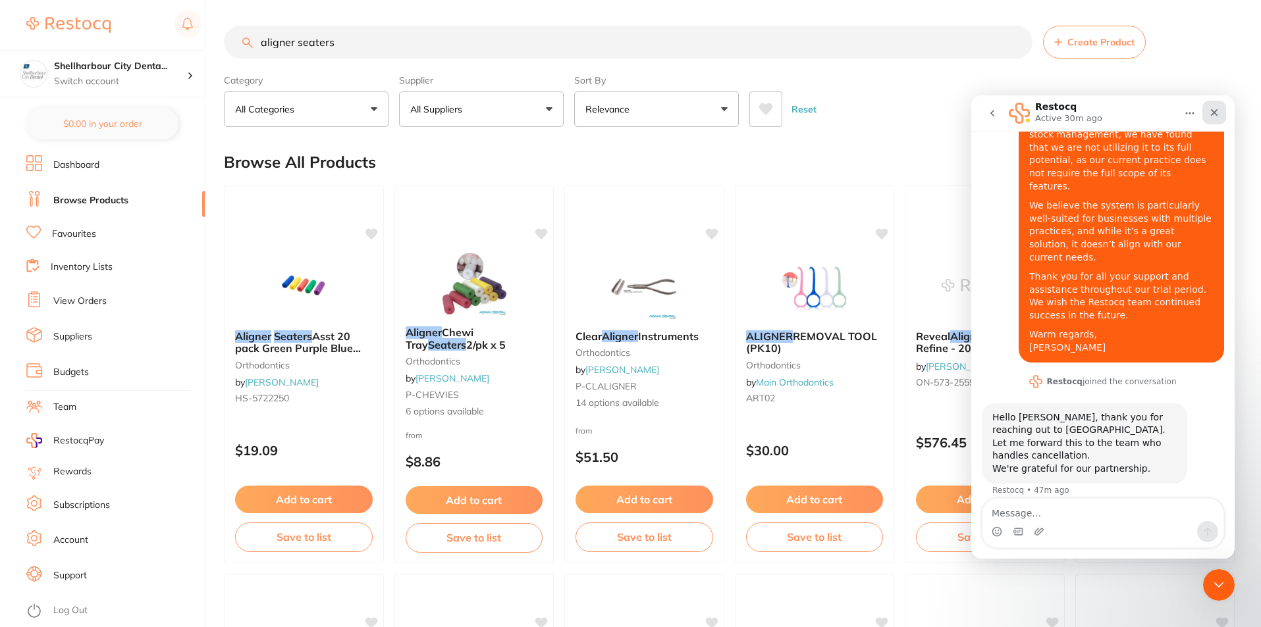
click at [1218, 111] on icon "Close" at bounding box center [1214, 112] width 11 height 11
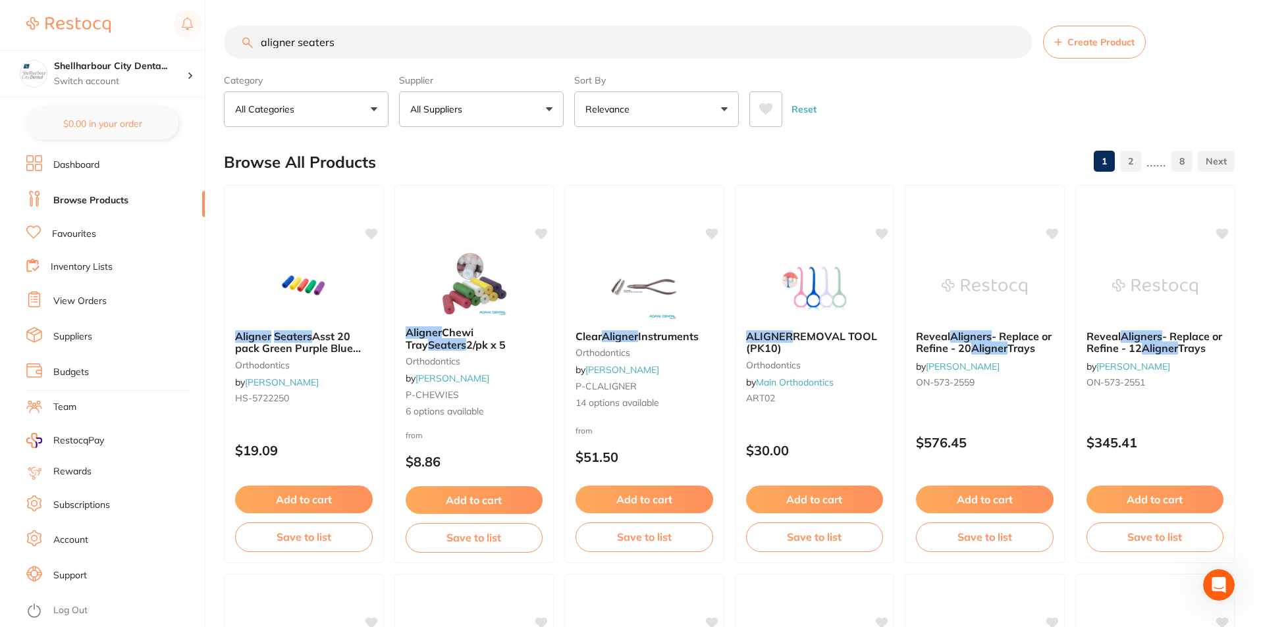
click at [506, 30] on input "aligner seaters" at bounding box center [628, 42] width 808 height 33
drag, startPoint x: 500, startPoint y: 34, endPoint x: 145, endPoint y: 18, distance: 355.2
click at [145, 18] on div "$0.00 Shellharbour City Denta... Switch account Shellharbour City Dental $0.00 …" at bounding box center [630, 312] width 1261 height 627
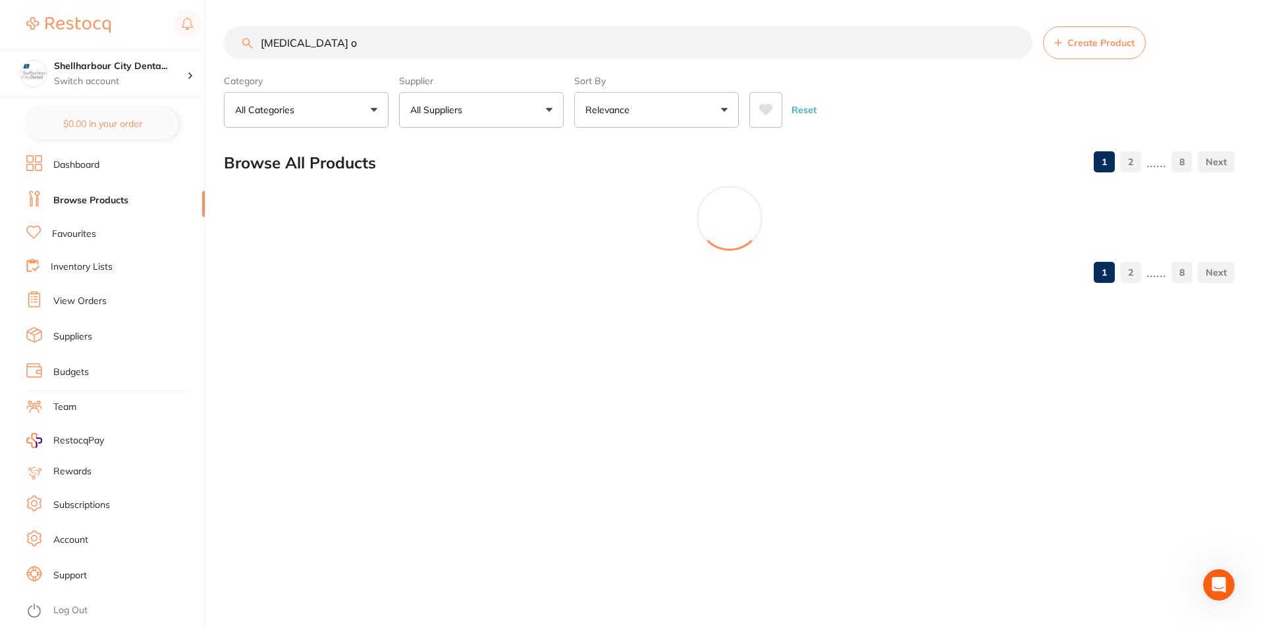
scroll to position [0, 0]
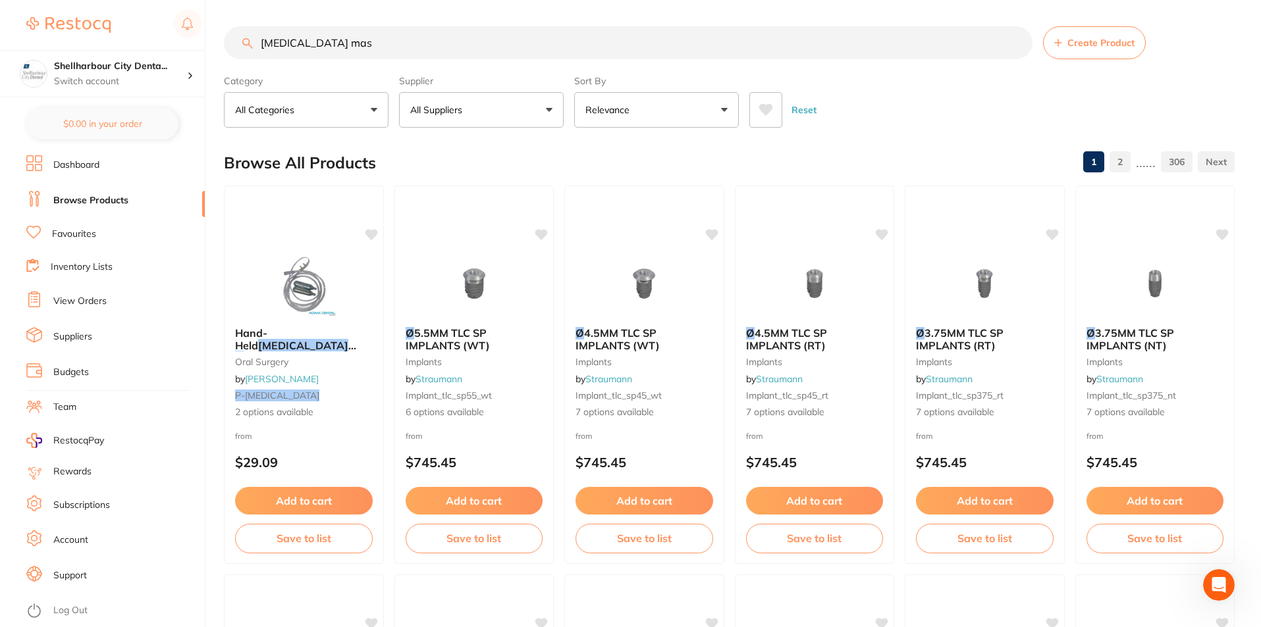
type input "[MEDICAL_DATA] mask"
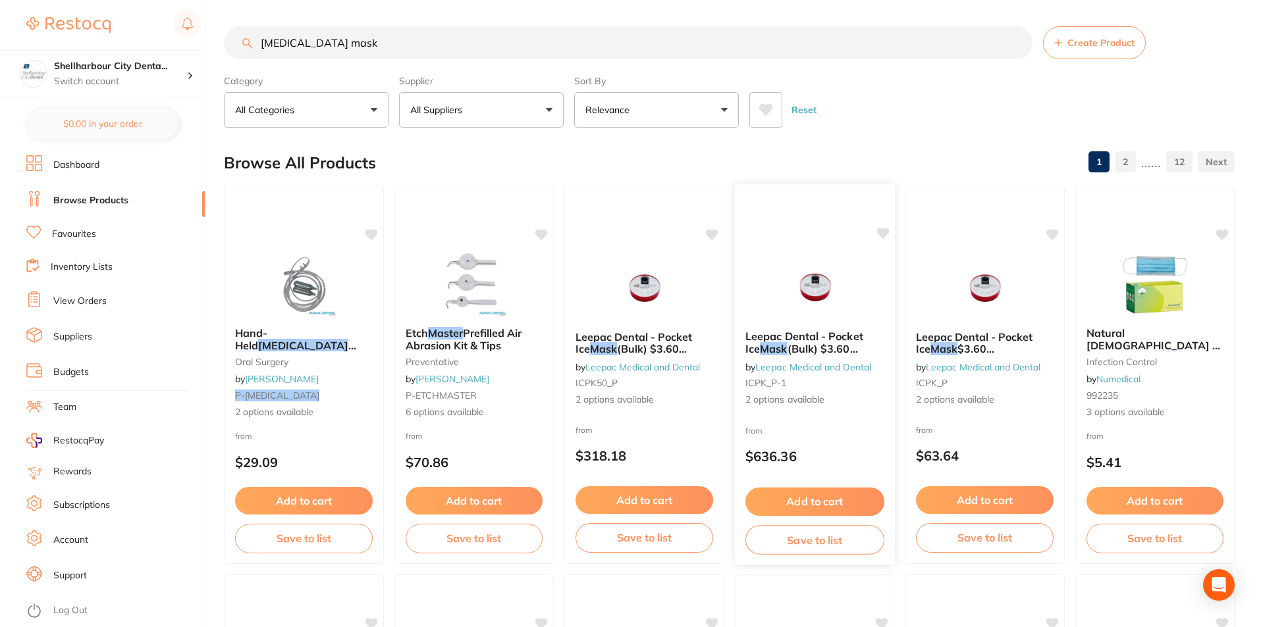
scroll to position [263, 0]
type input "[MEDICAL_DATA] mask"
click at [99, 501] on link "Subscriptions" at bounding box center [81, 505] width 57 height 13
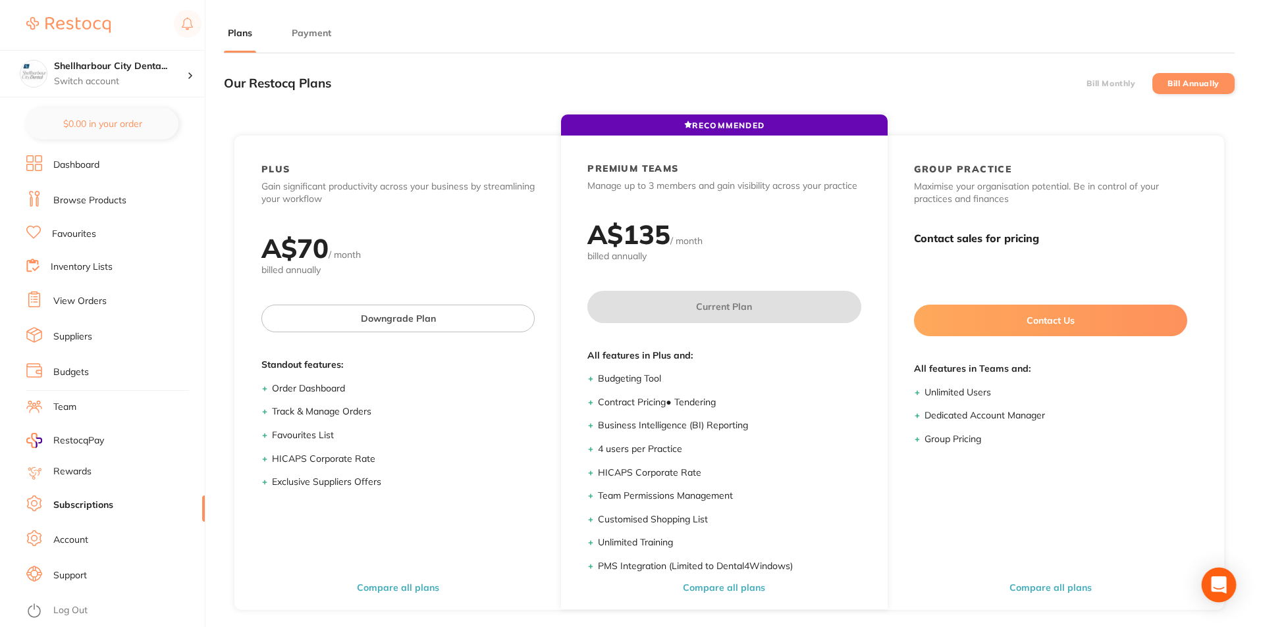
click at [1211, 589] on icon "Open Intercom Messenger" at bounding box center [1218, 585] width 17 height 17
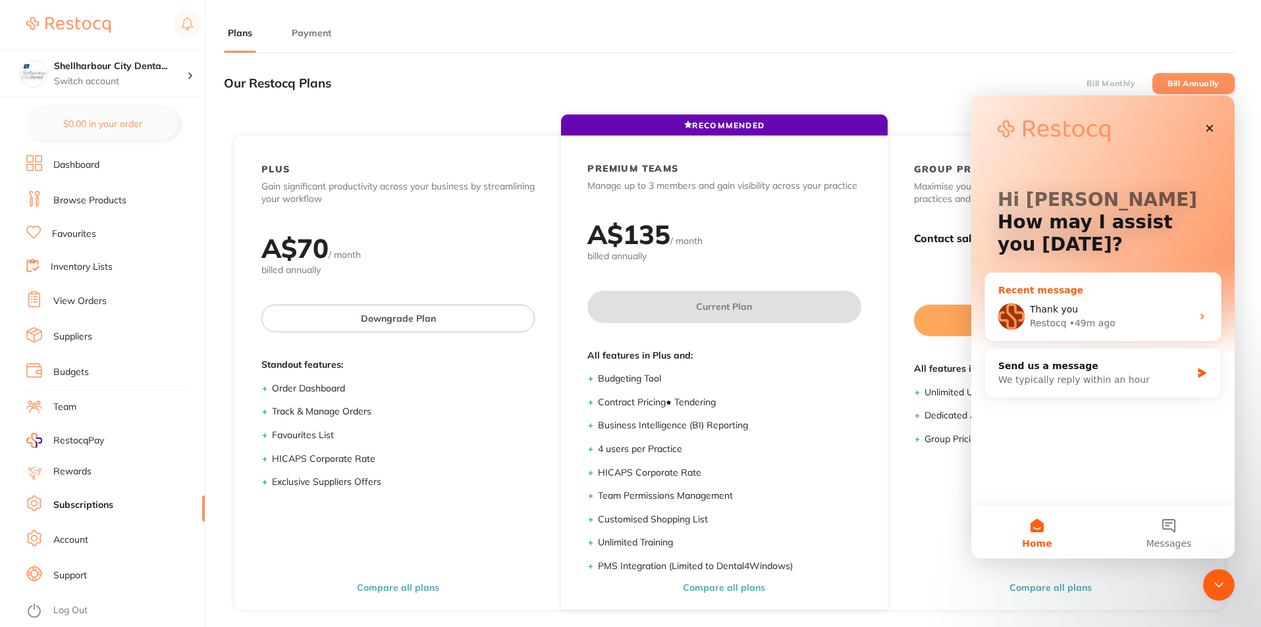
click at [1086, 317] on div "• 49m ago" at bounding box center [1092, 324] width 46 height 14
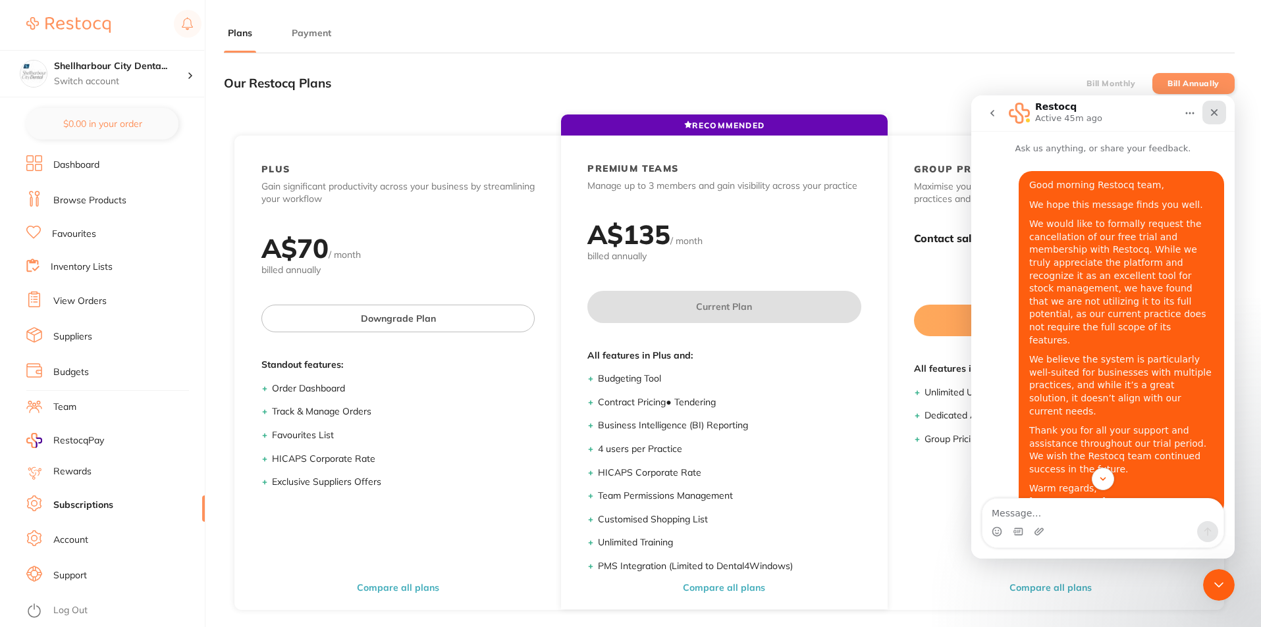
click at [1212, 118] on div "Close" at bounding box center [1214, 113] width 24 height 24
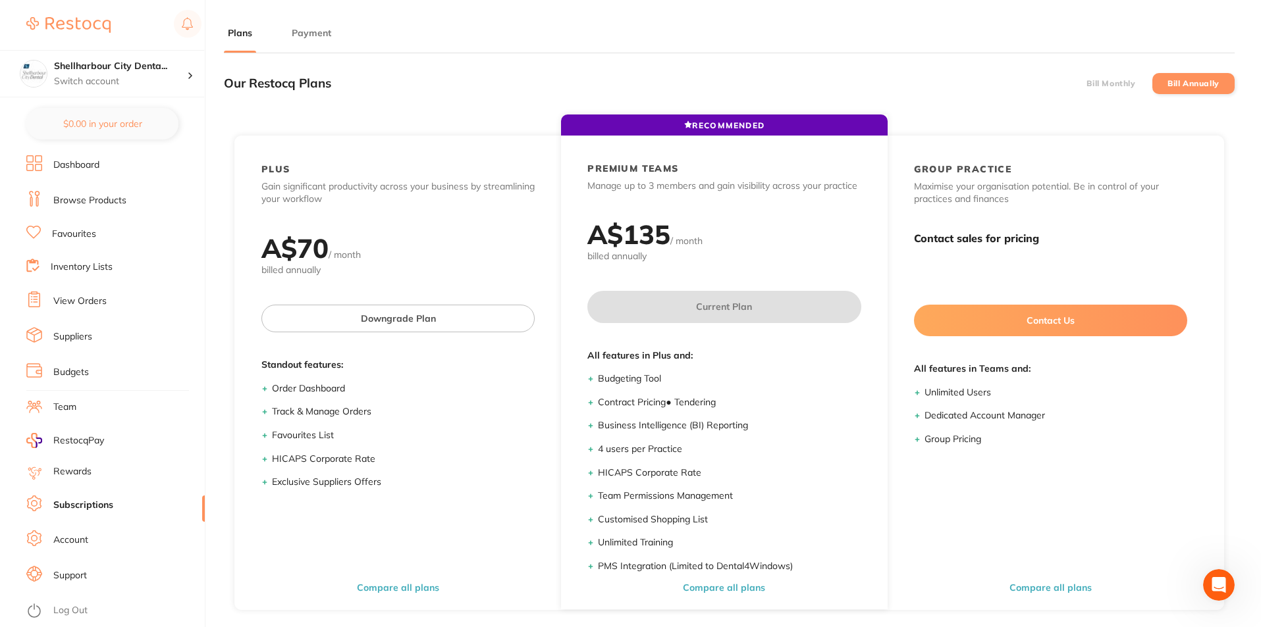
scroll to position [154, 0]
